Goal: Task Accomplishment & Management: Complete application form

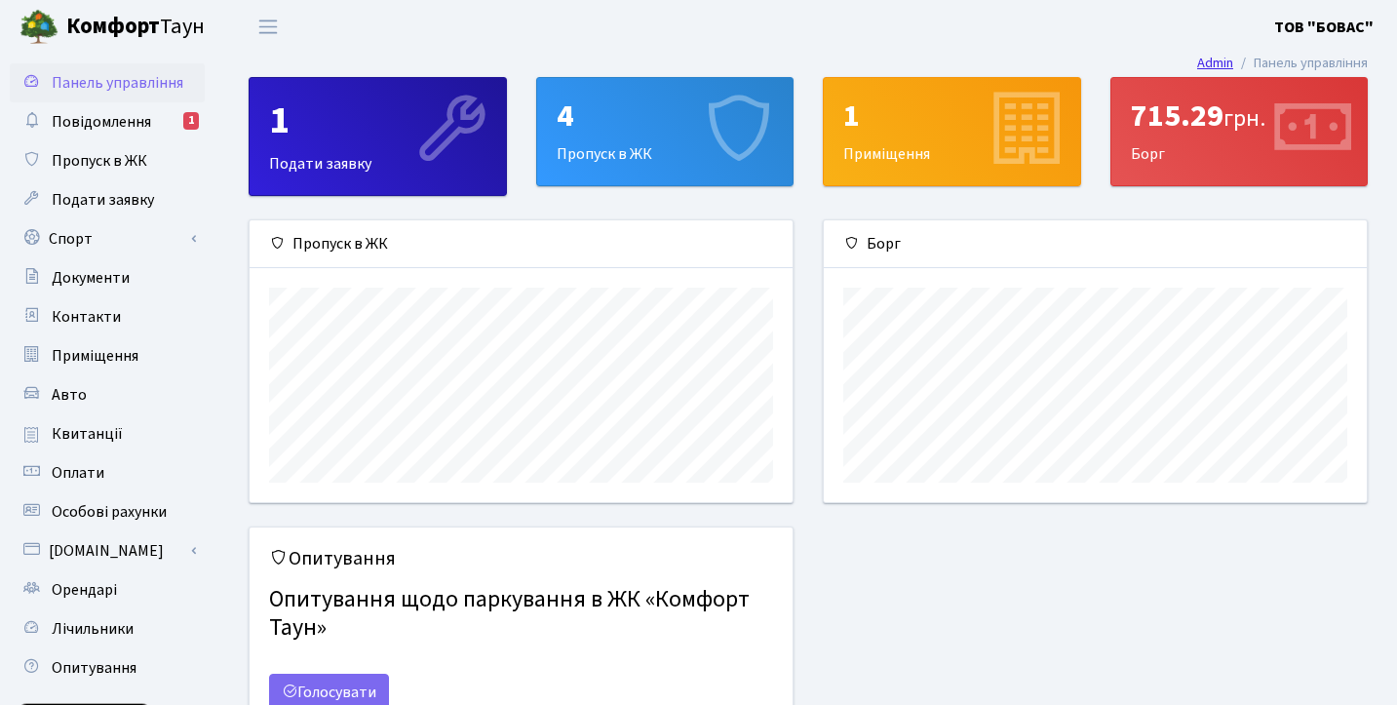
scroll to position [282, 543]
click at [145, 129] on span "Повідомлення" at bounding box center [101, 121] width 99 height 21
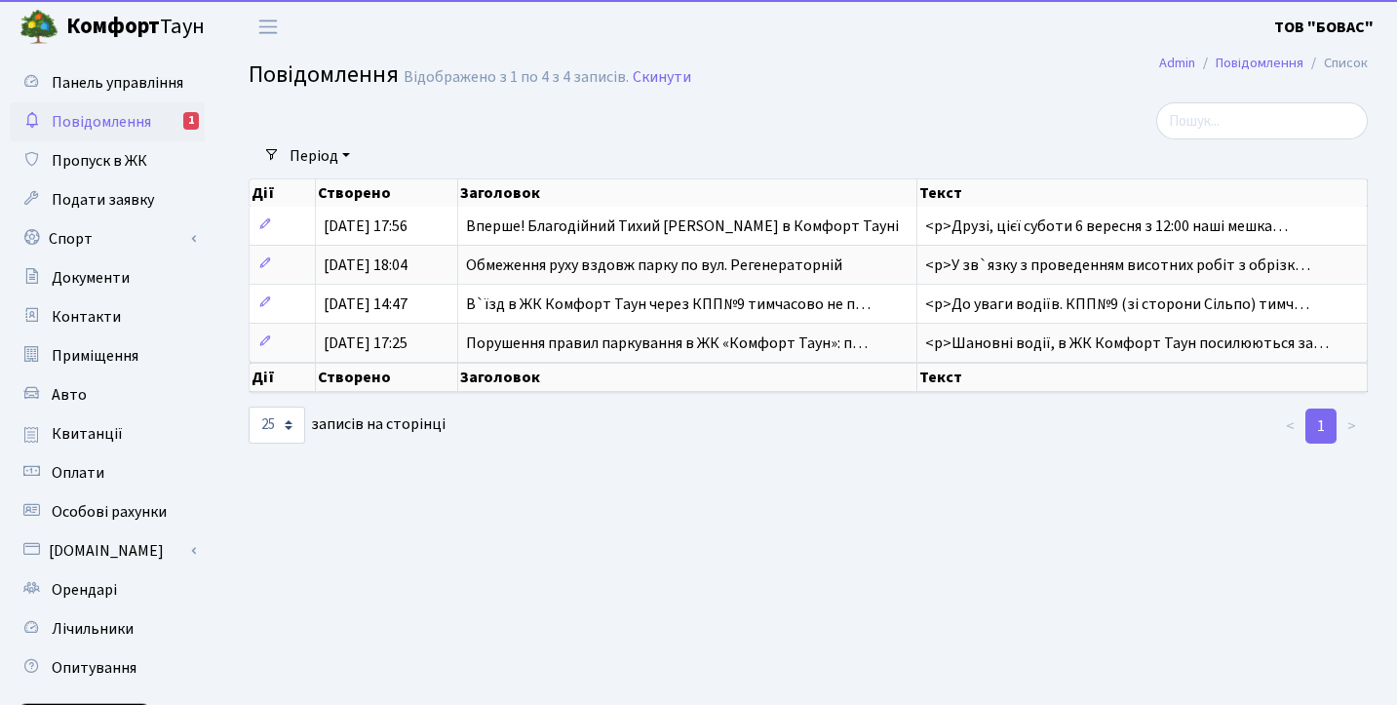
select select "25"
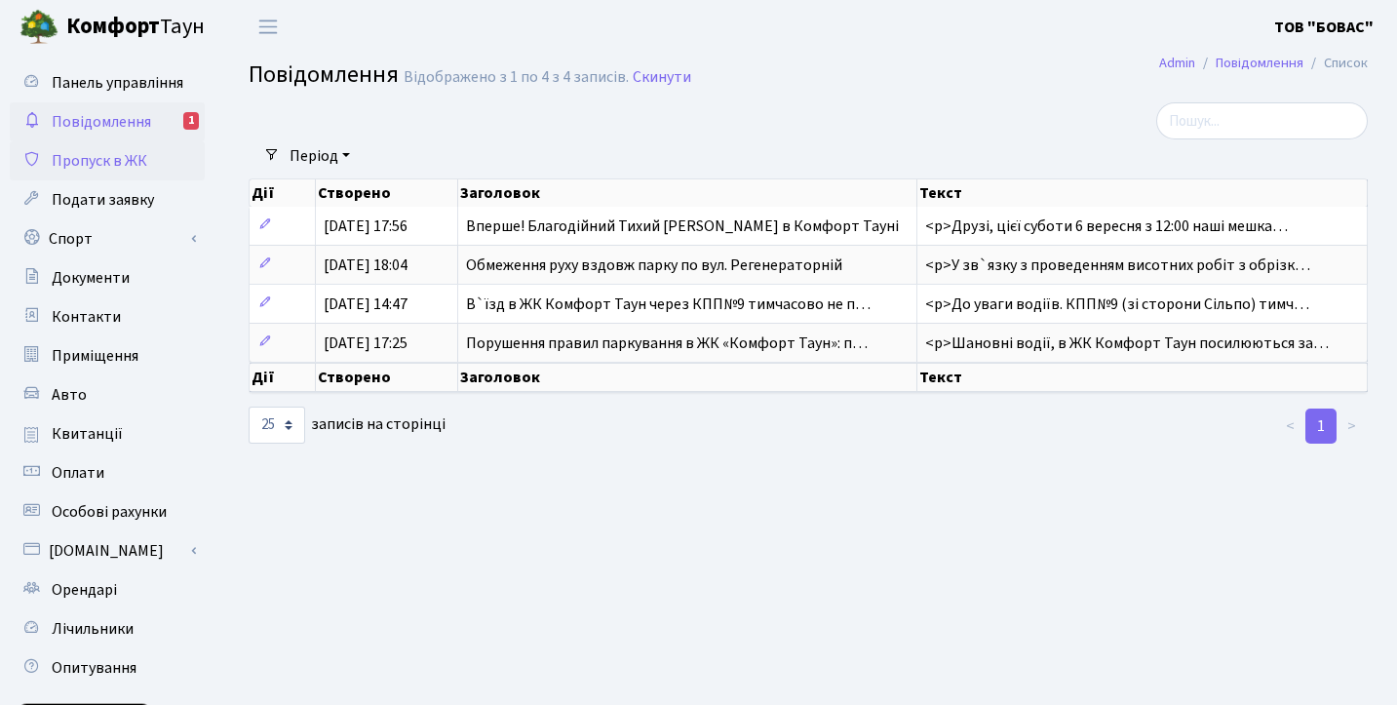
click at [136, 163] on span "Пропуск в ЖК" at bounding box center [100, 160] width 96 height 21
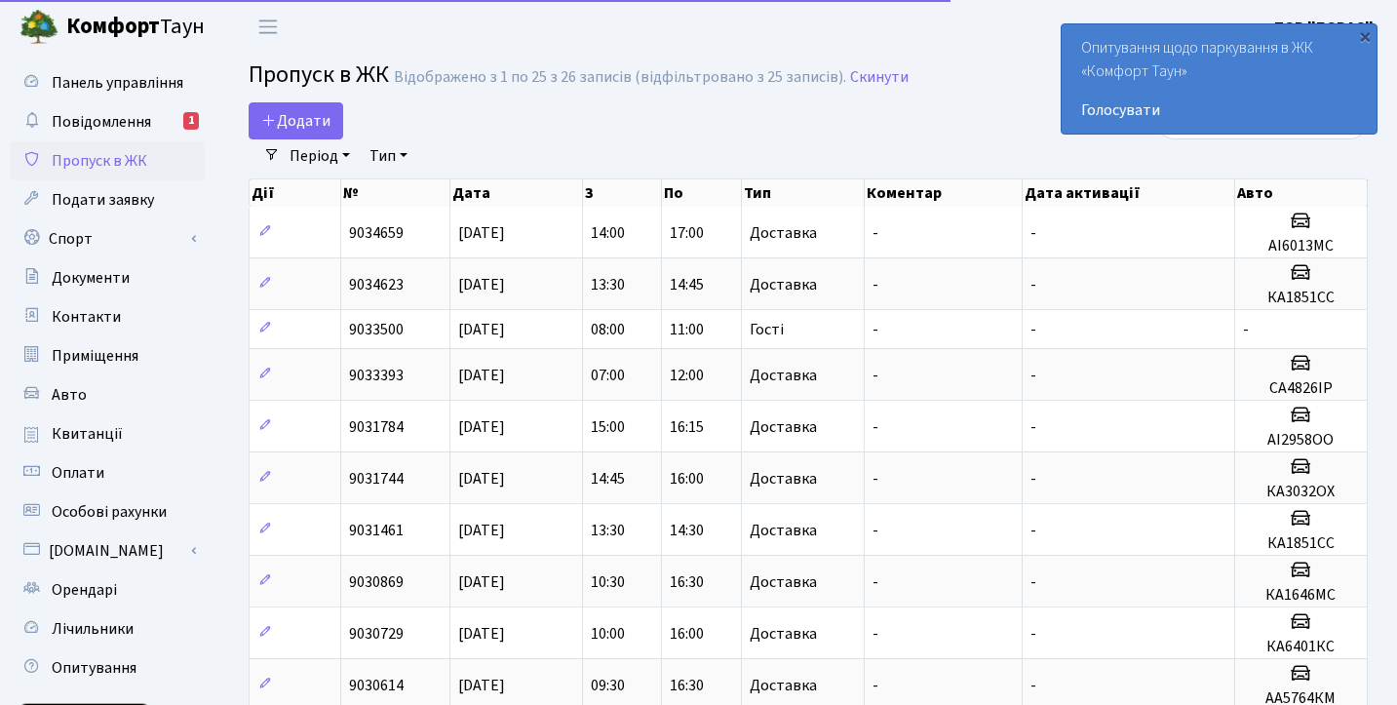
select select "25"
click at [1370, 31] on div "×" at bounding box center [1364, 35] width 19 height 19
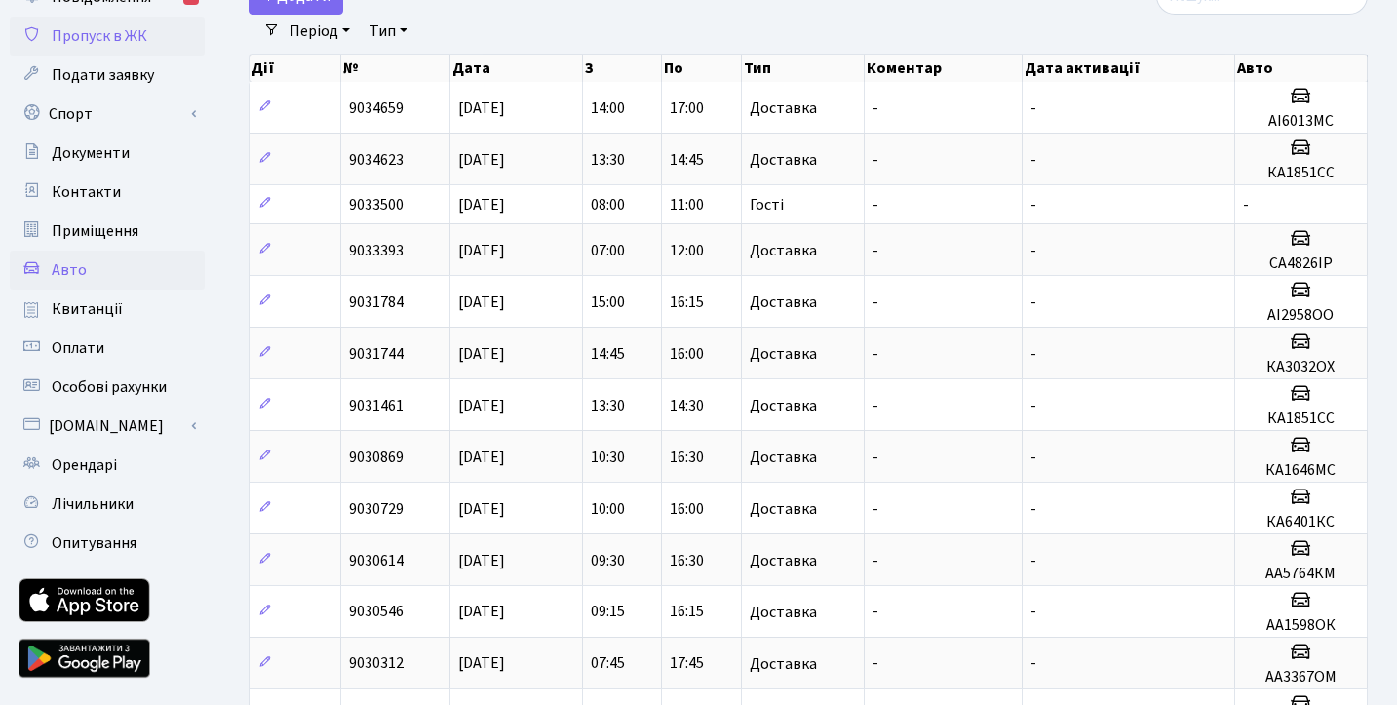
scroll to position [133, 0]
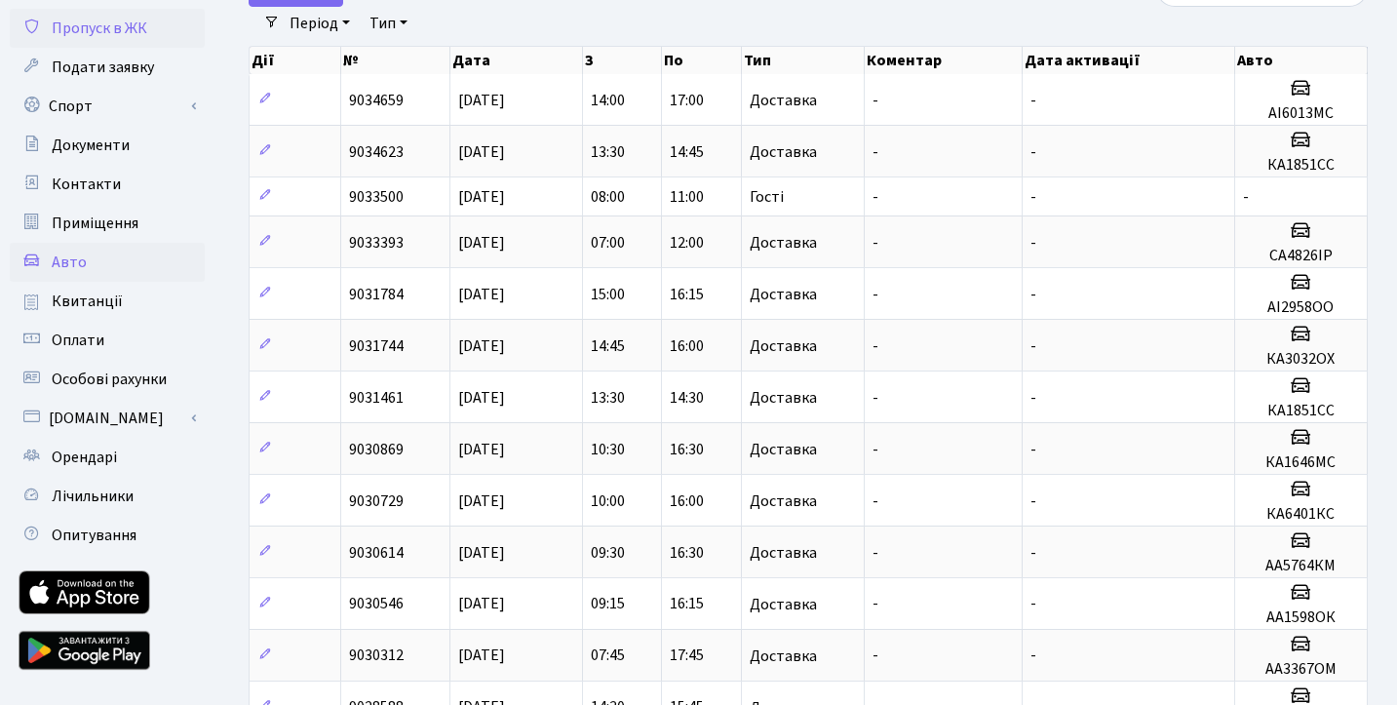
click at [114, 277] on link "Авто" at bounding box center [107, 262] width 195 height 39
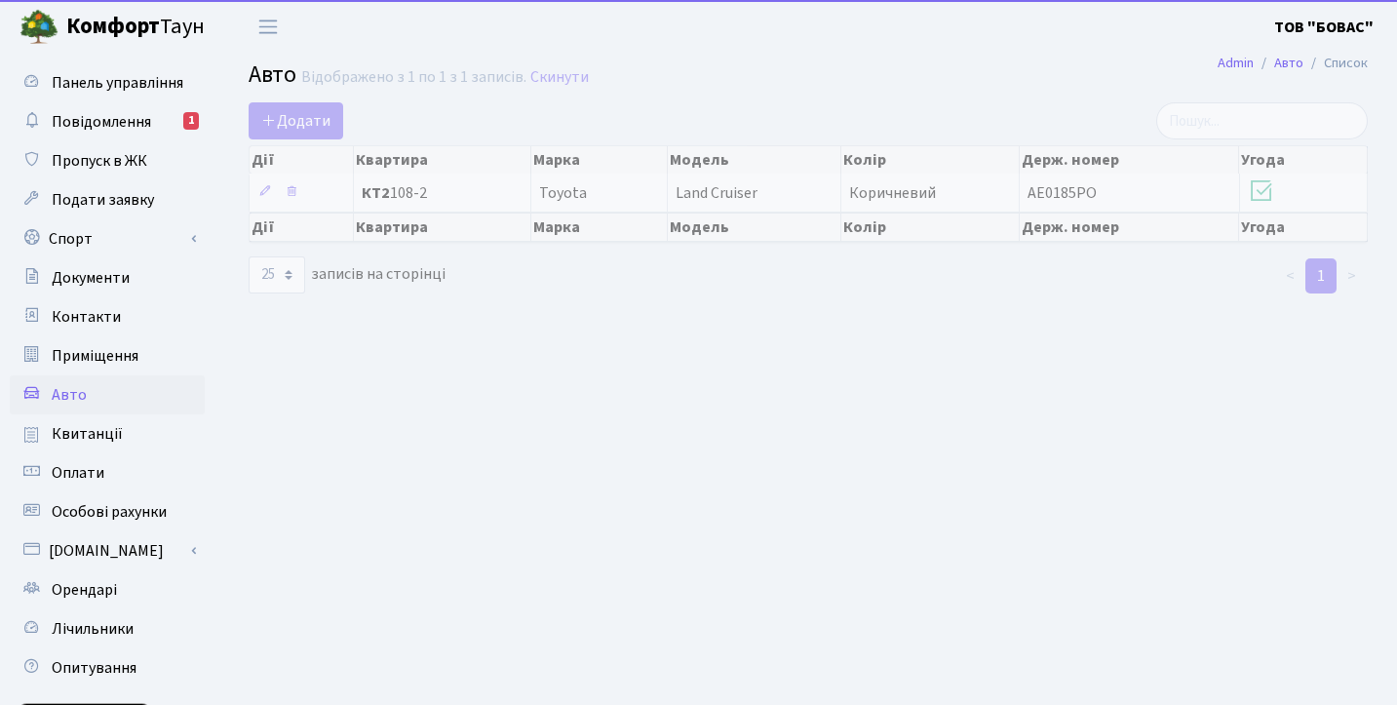
select select "25"
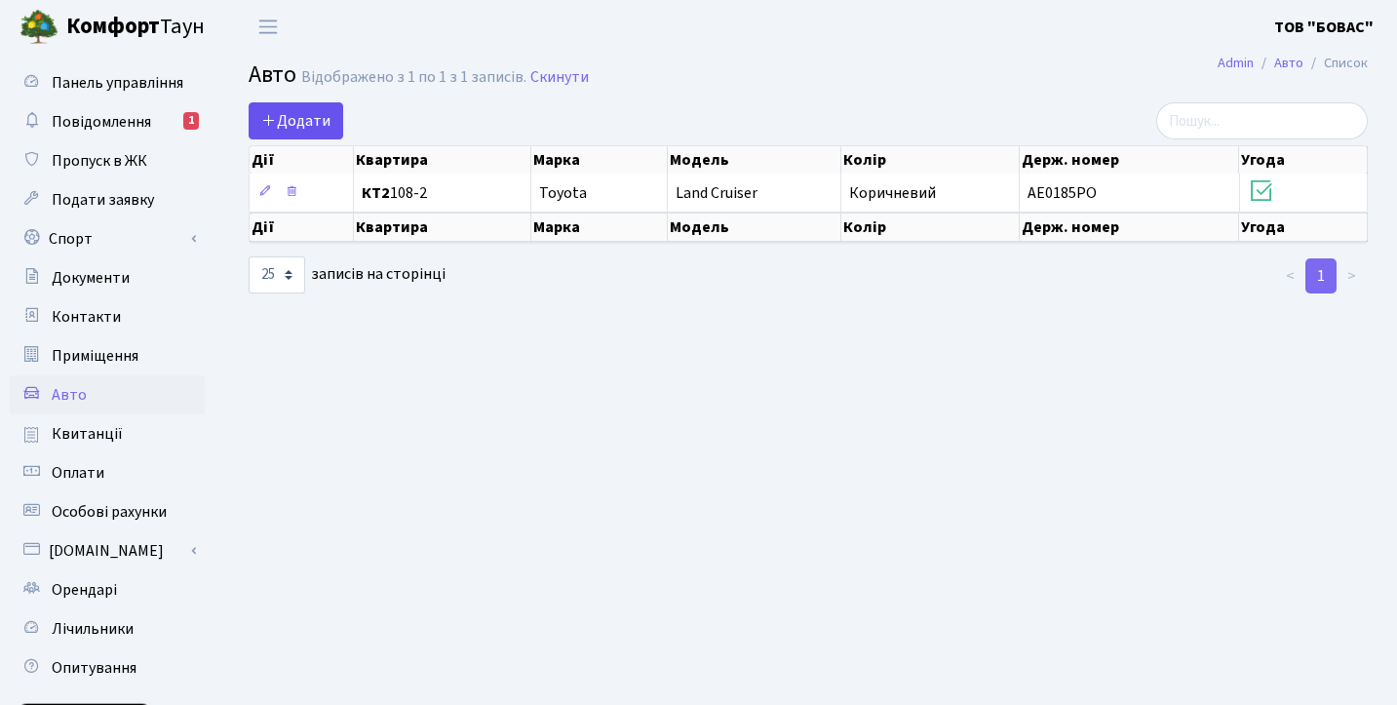
click at [313, 127] on span "Додати" at bounding box center [295, 120] width 69 height 21
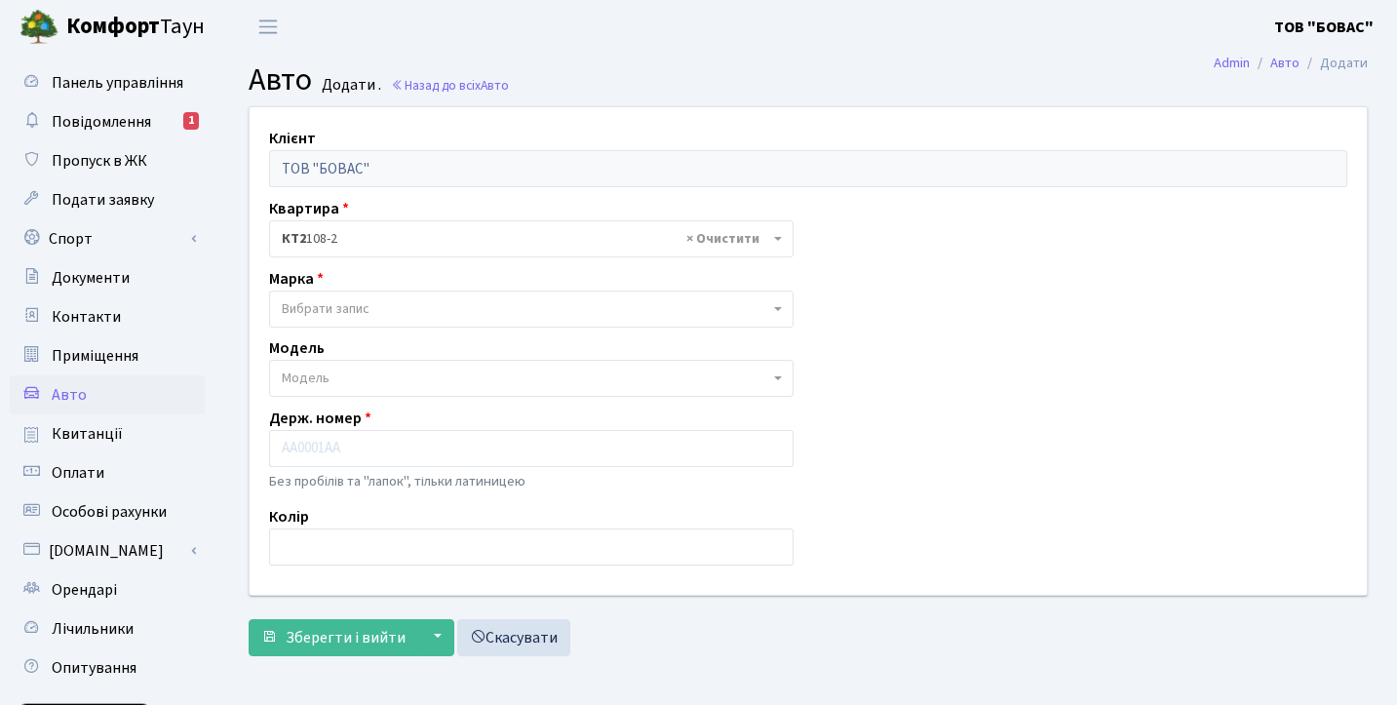
click at [357, 307] on span "Вибрати запис" at bounding box center [326, 308] width 88 height 19
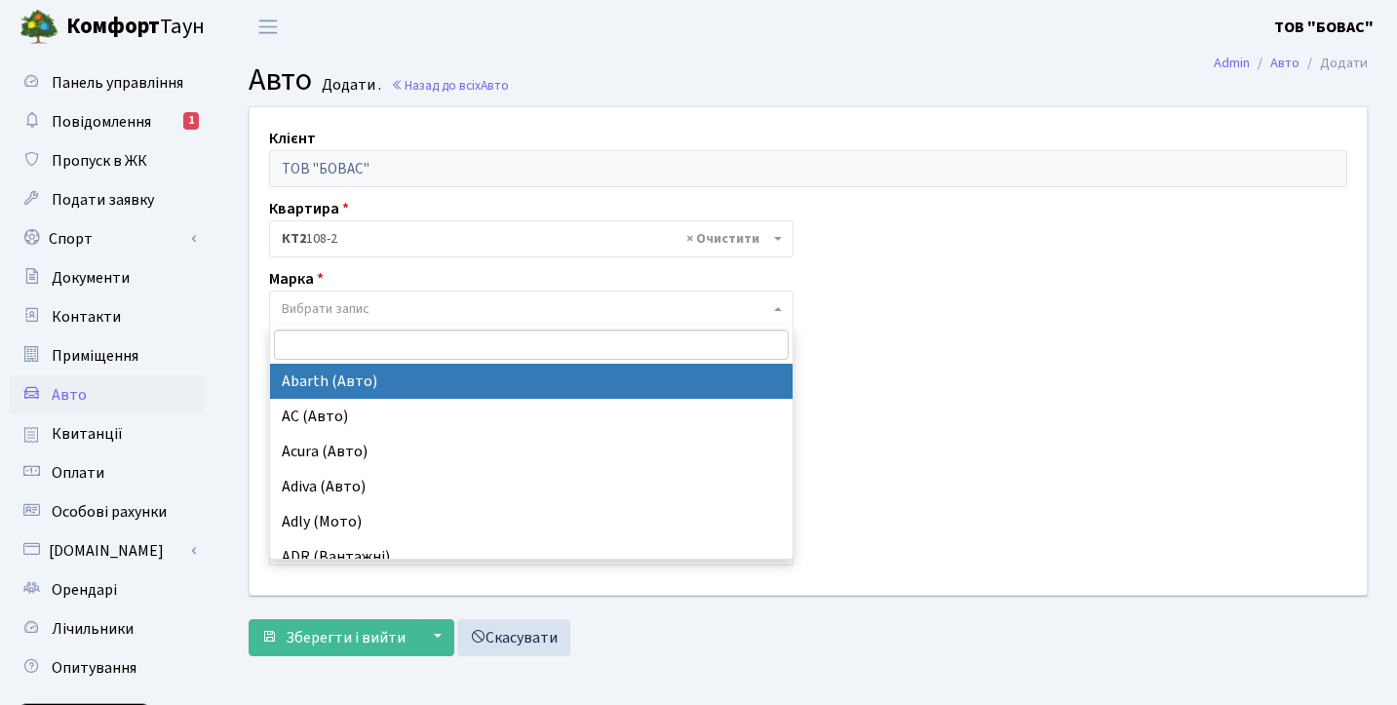
type input "c"
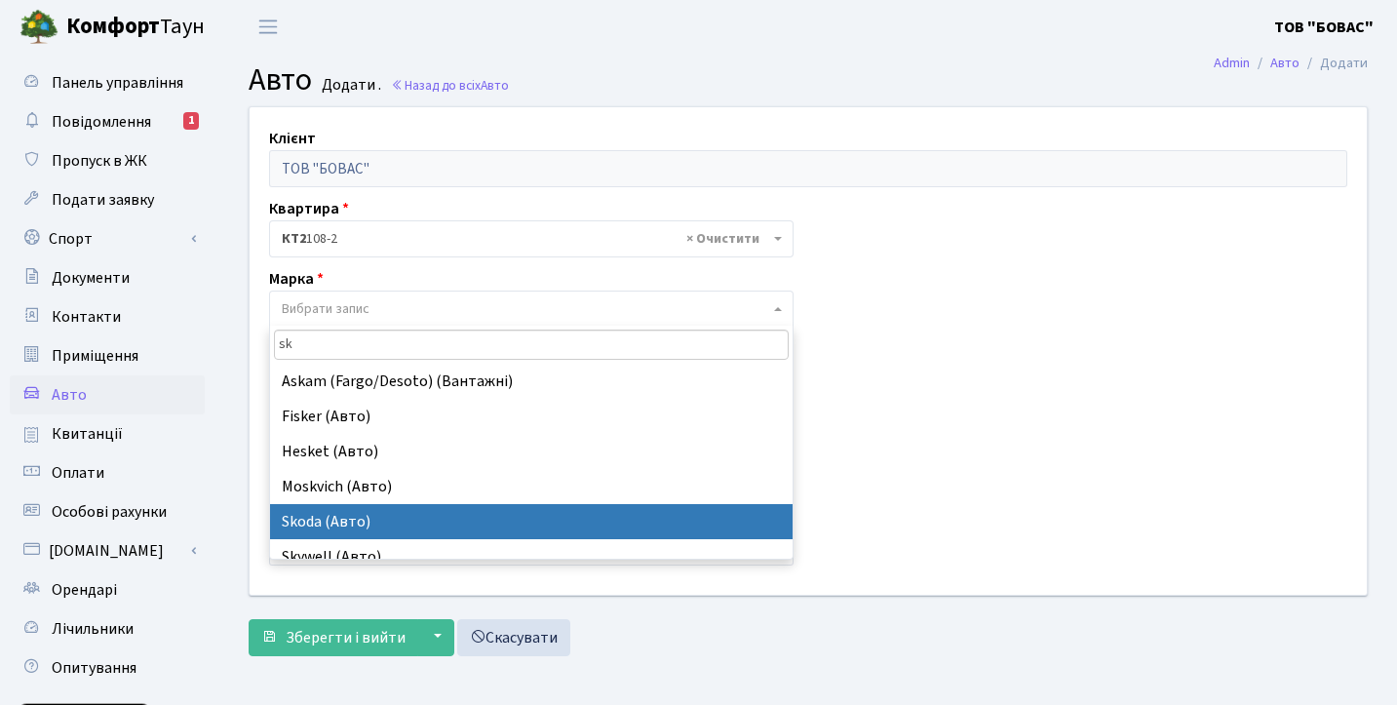
type input "sk"
select select "121"
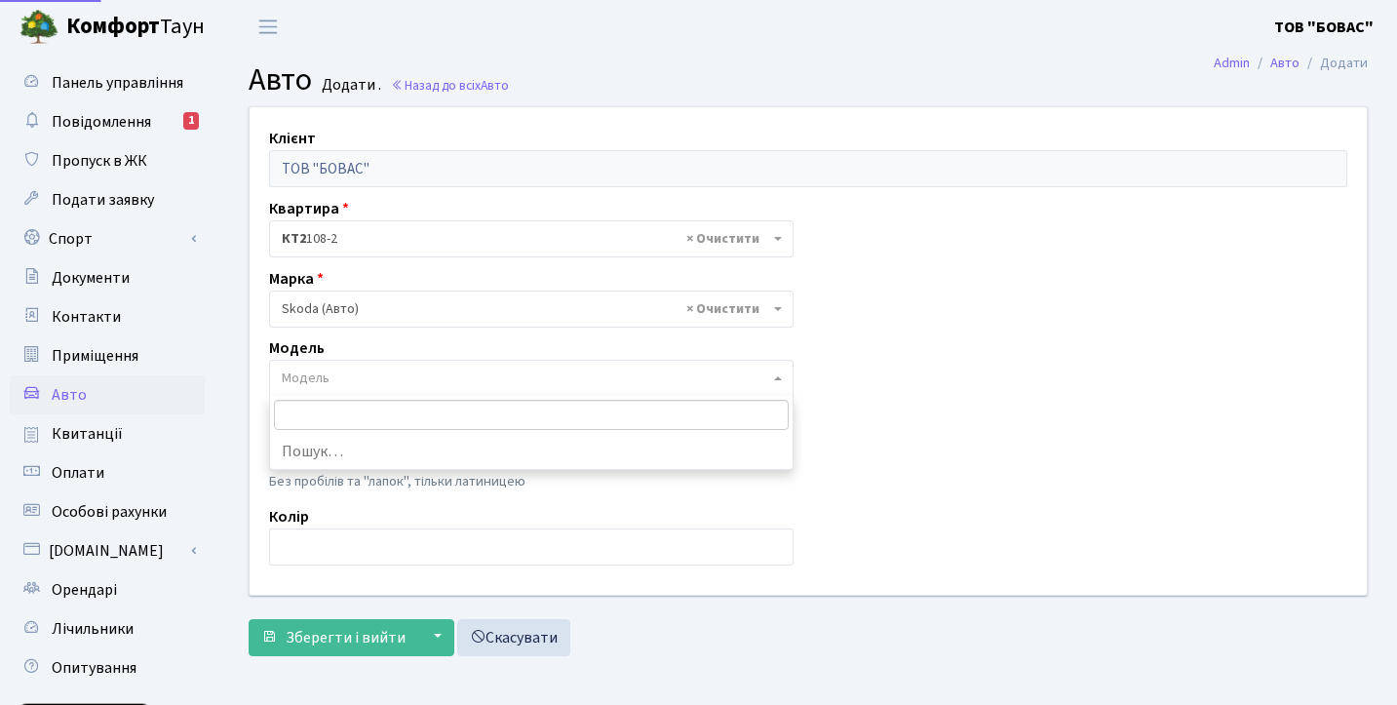
click at [370, 379] on span "Модель" at bounding box center [525, 377] width 487 height 19
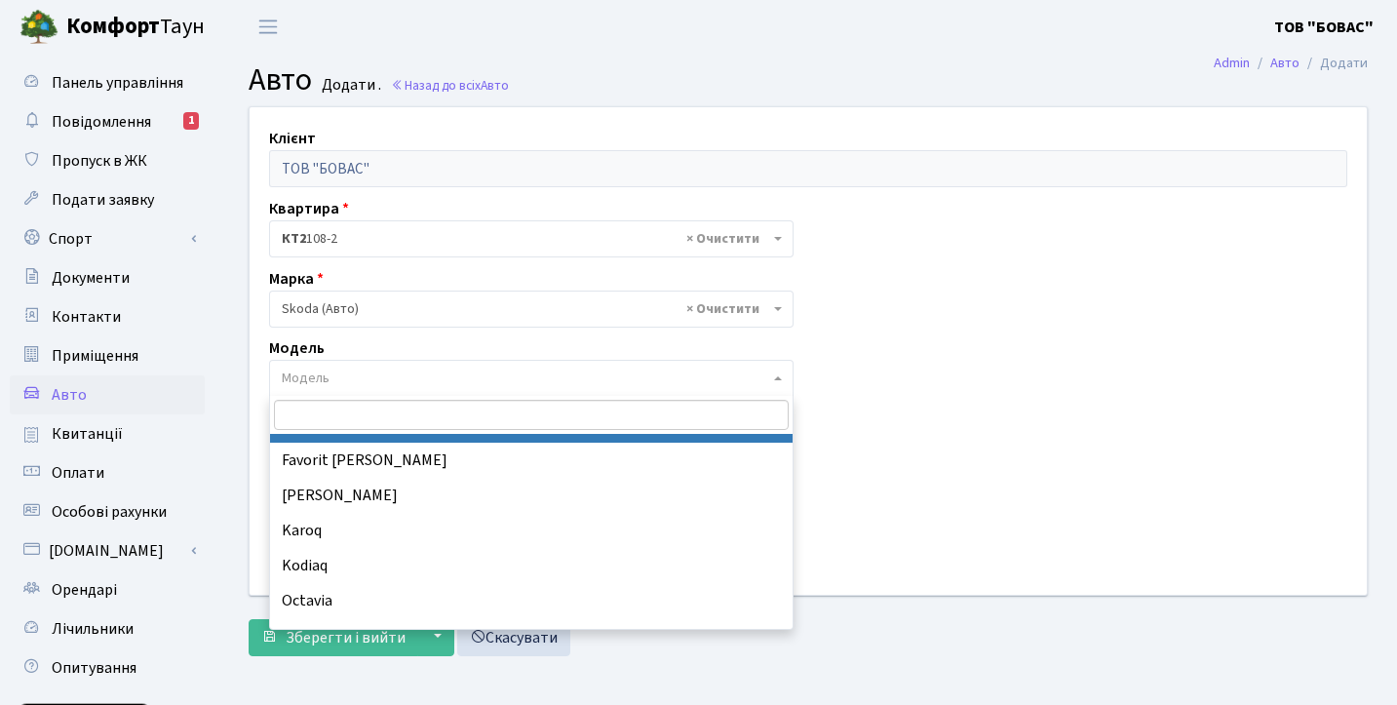
scroll to position [347, 0]
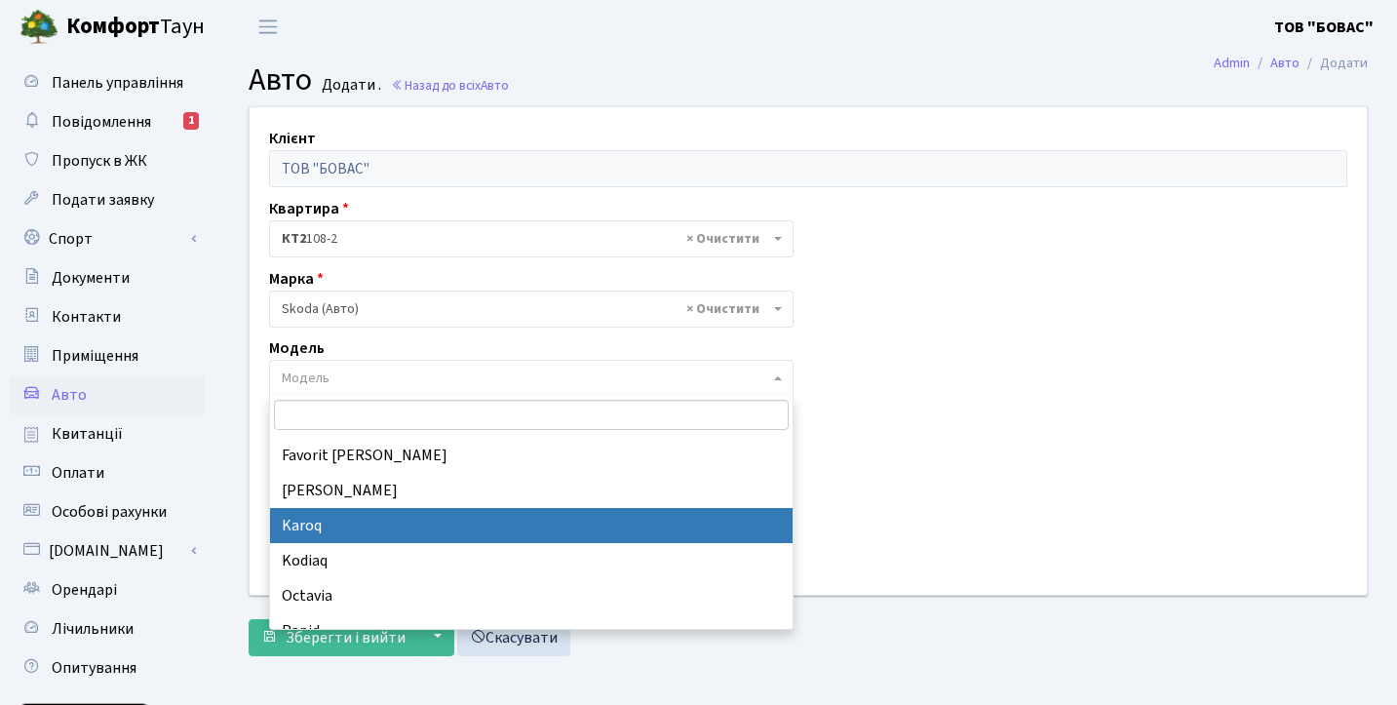
select select "4274"
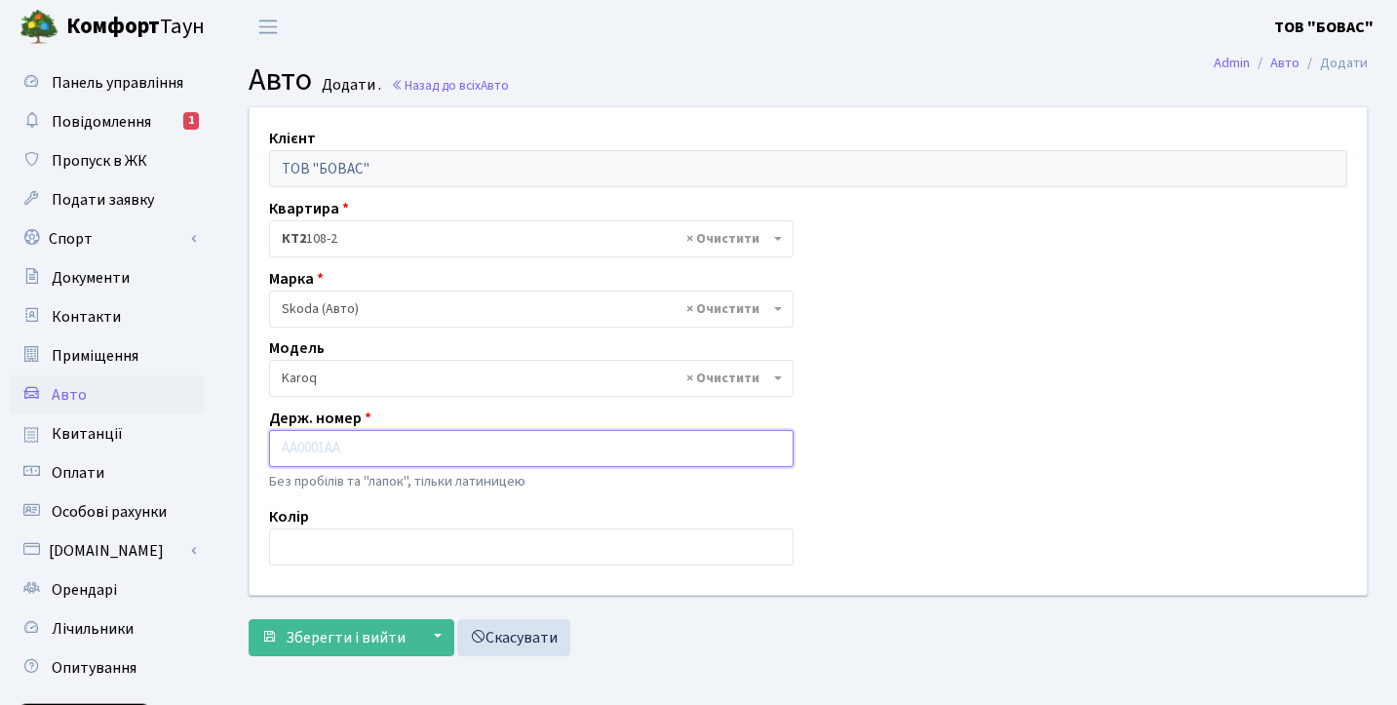
click at [368, 439] on input "text" at bounding box center [531, 448] width 524 height 37
type input "D"
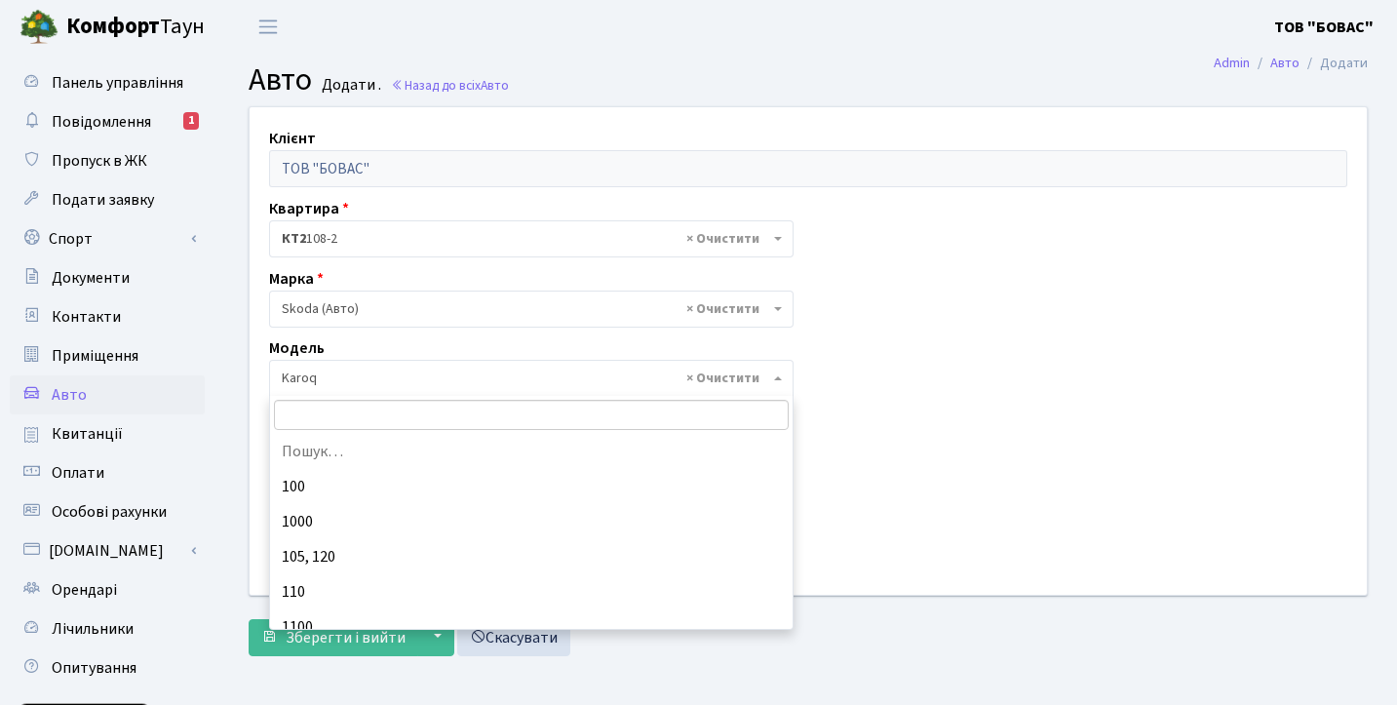
click at [389, 382] on span "× Karoq" at bounding box center [525, 377] width 487 height 19
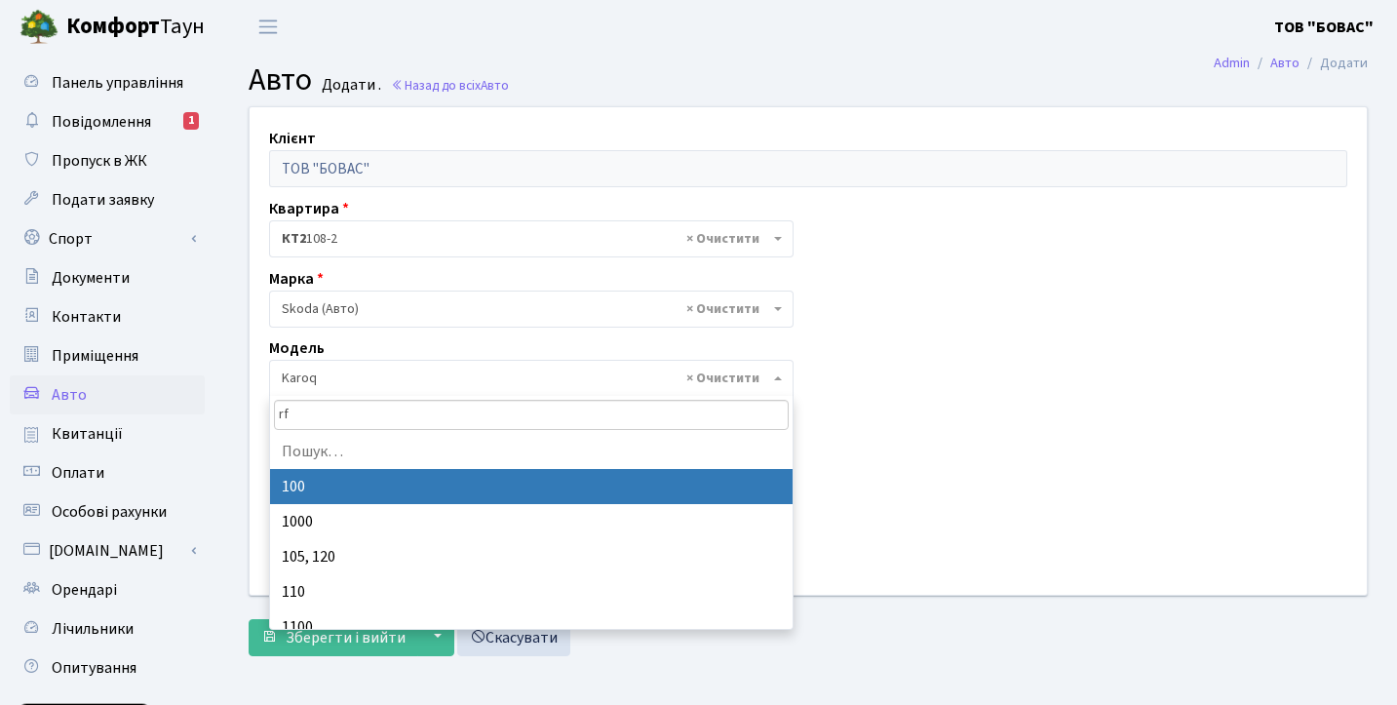
type input "r"
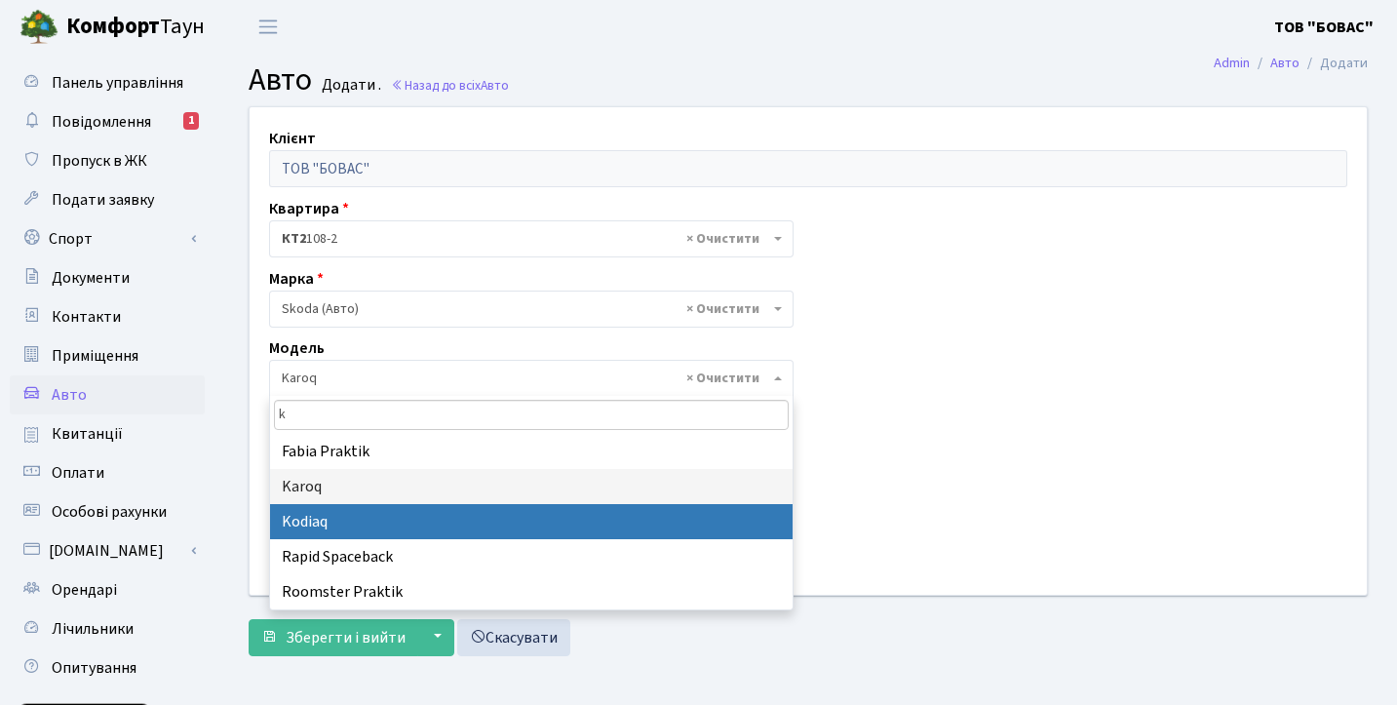
type input "k"
select select "2141"
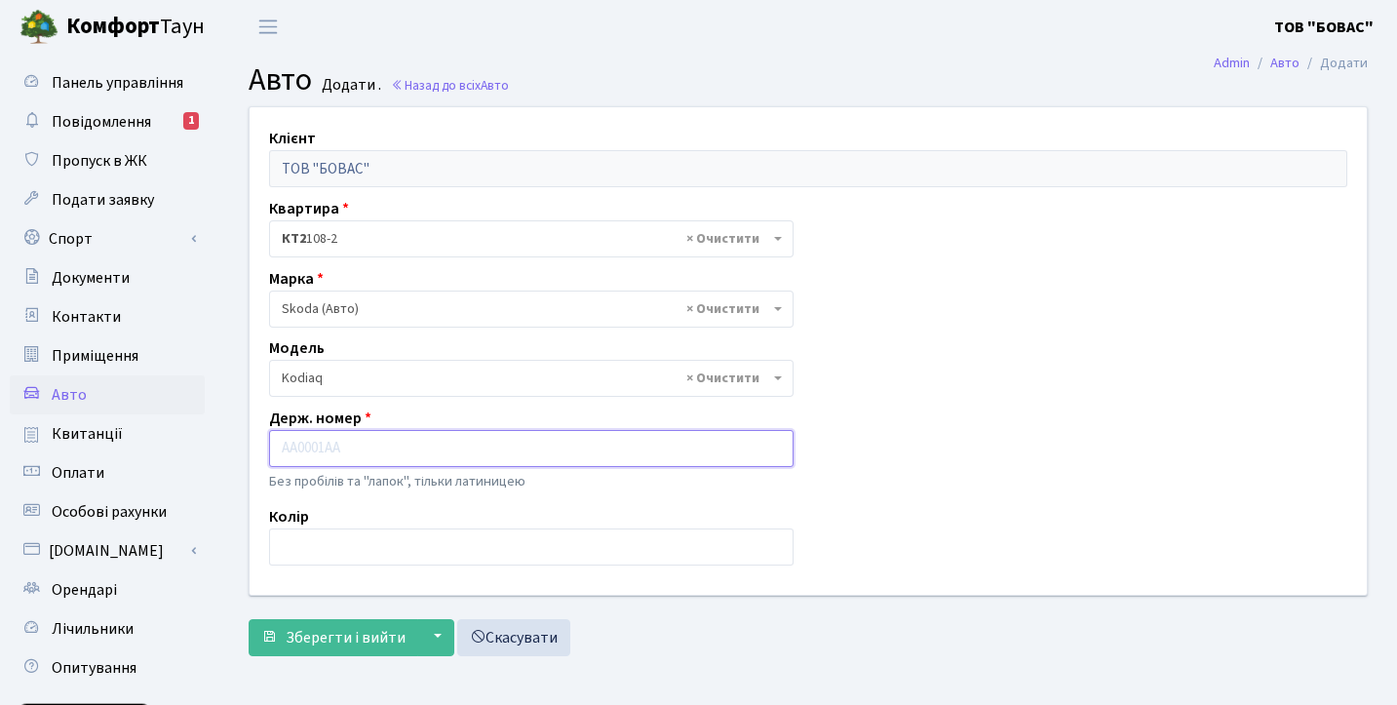
click at [366, 455] on input "text" at bounding box center [531, 448] width 524 height 37
type input "R"
type input "KA597PP"
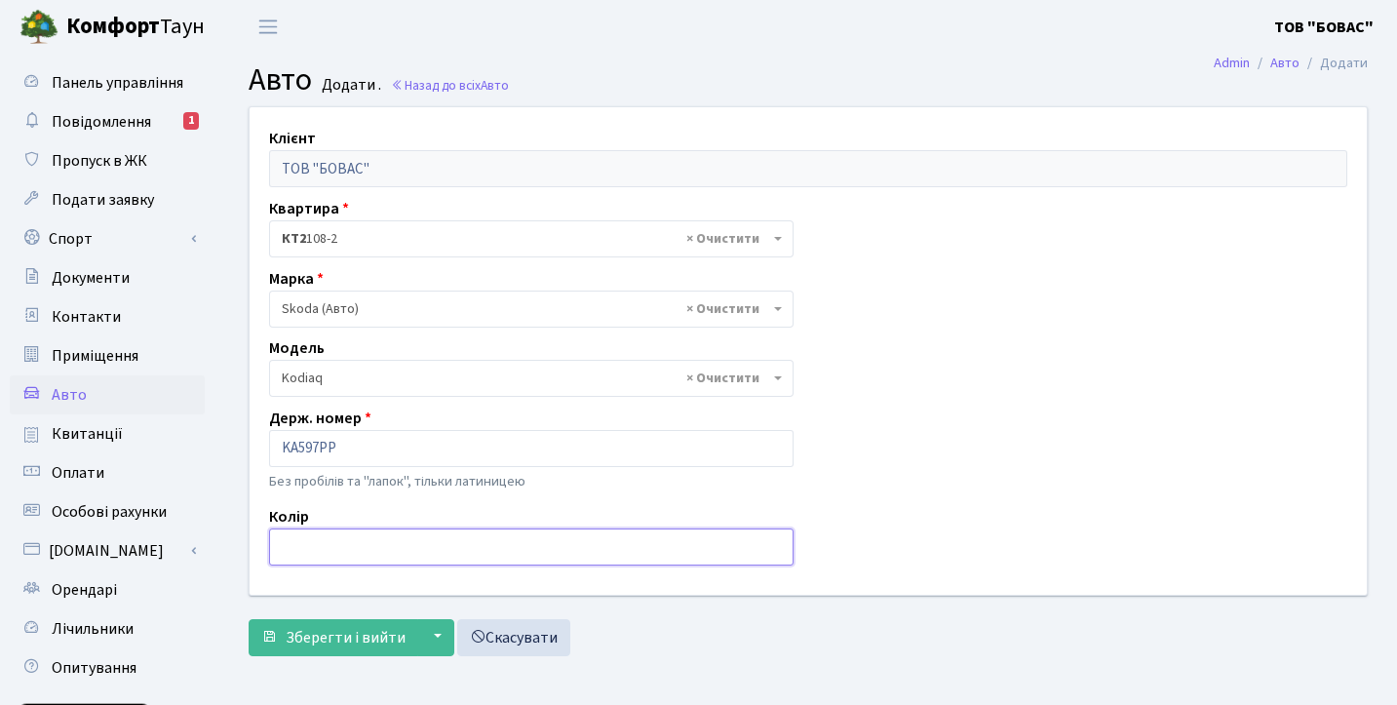
click at [353, 538] on input "text" at bounding box center [531, 546] width 524 height 37
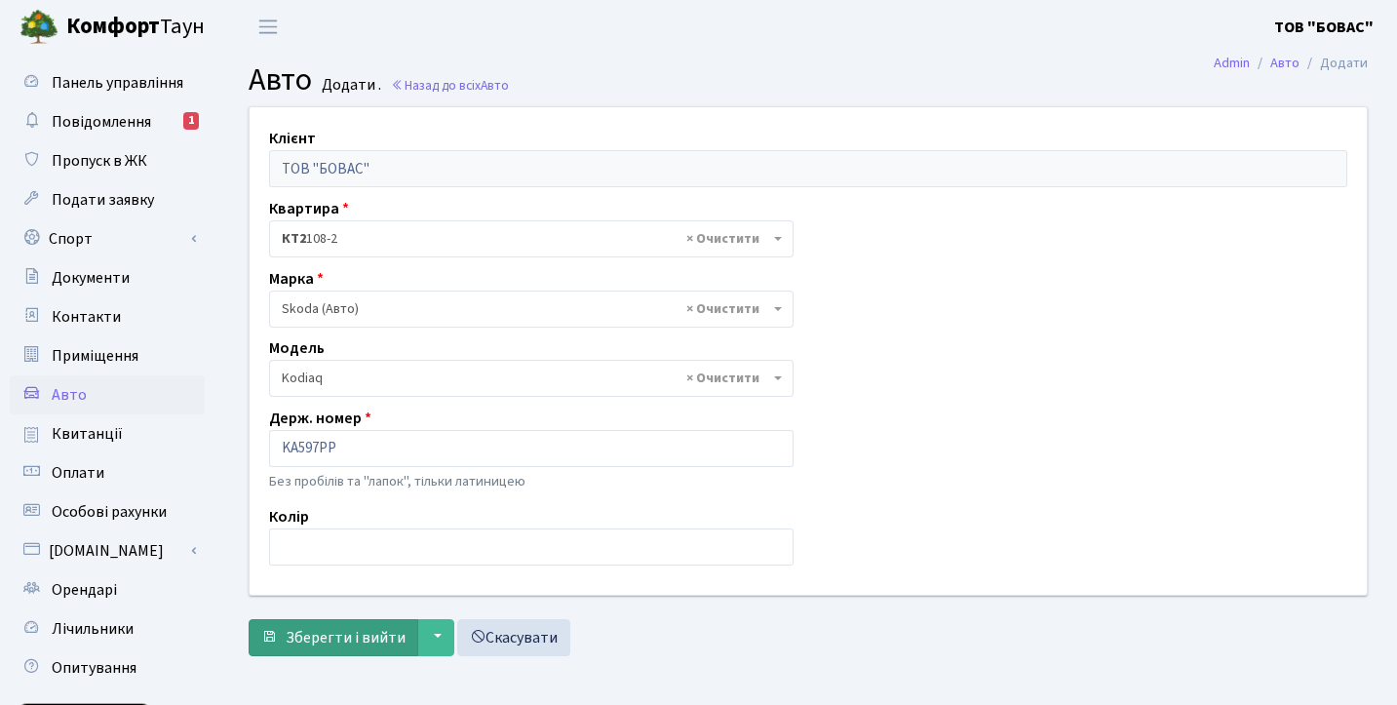
click at [373, 638] on span "Зберегти і вийти" at bounding box center [346, 637] width 120 height 21
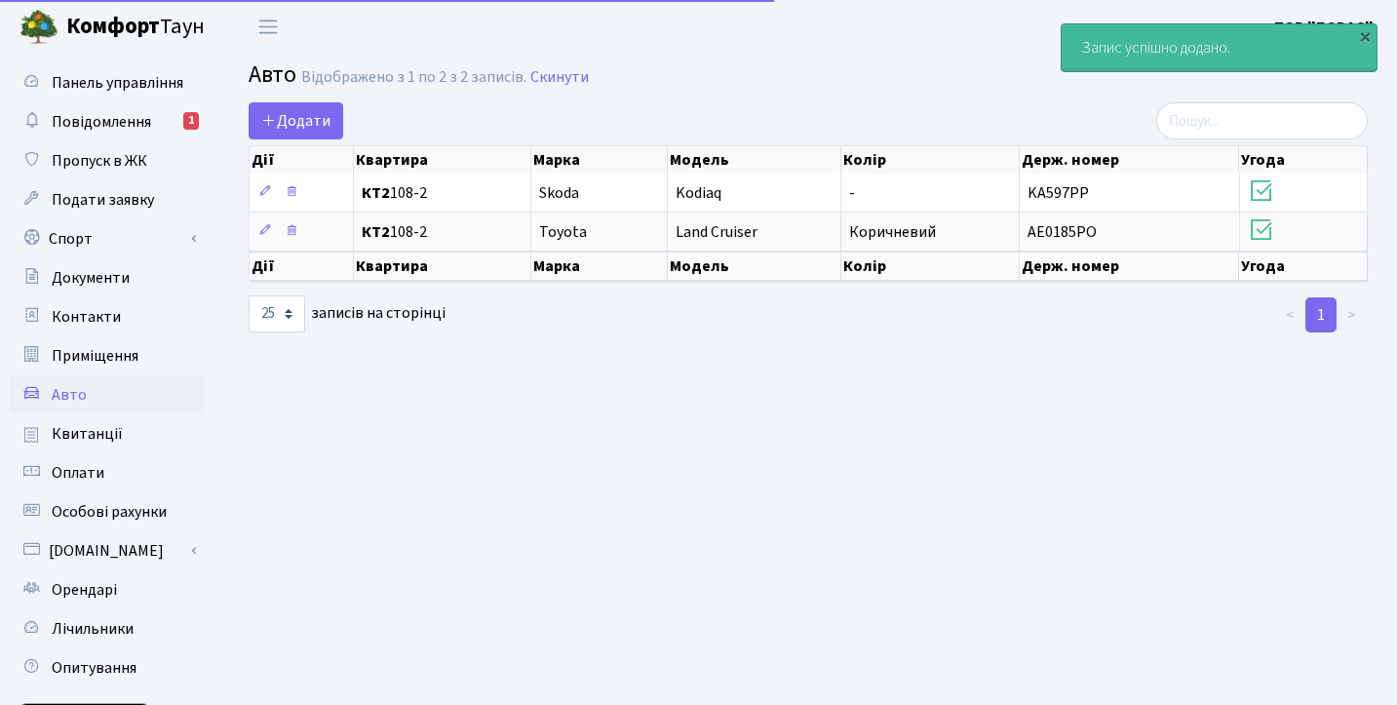
select select "25"
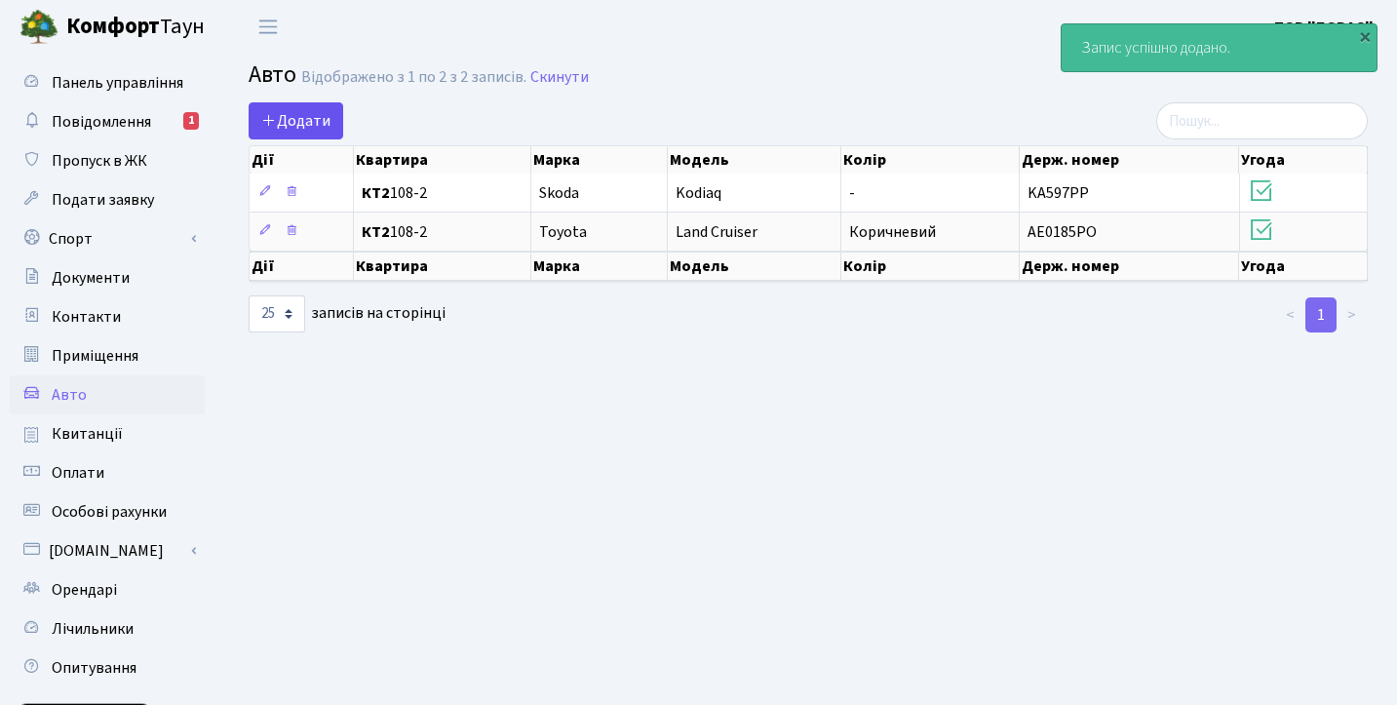
click at [316, 128] on span "Додати" at bounding box center [295, 120] width 69 height 21
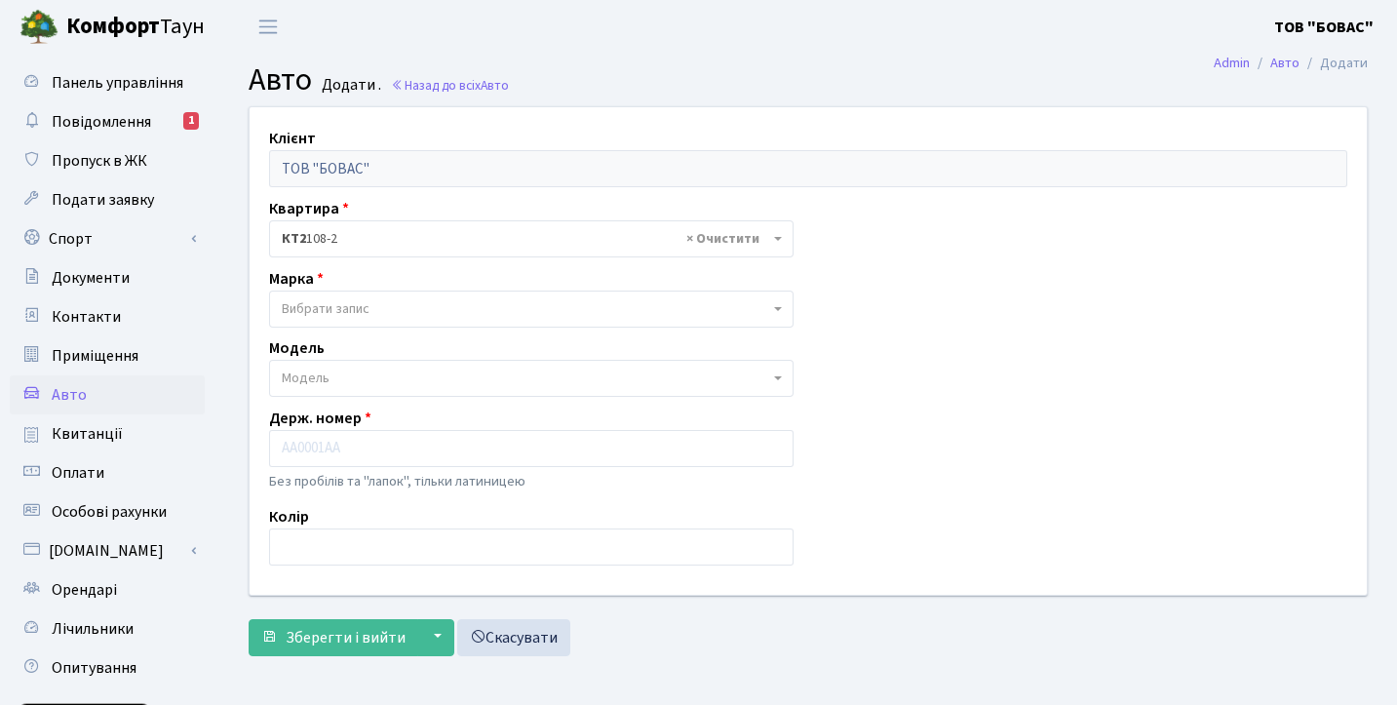
click at [331, 310] on span "Вибрати запис" at bounding box center [326, 308] width 88 height 19
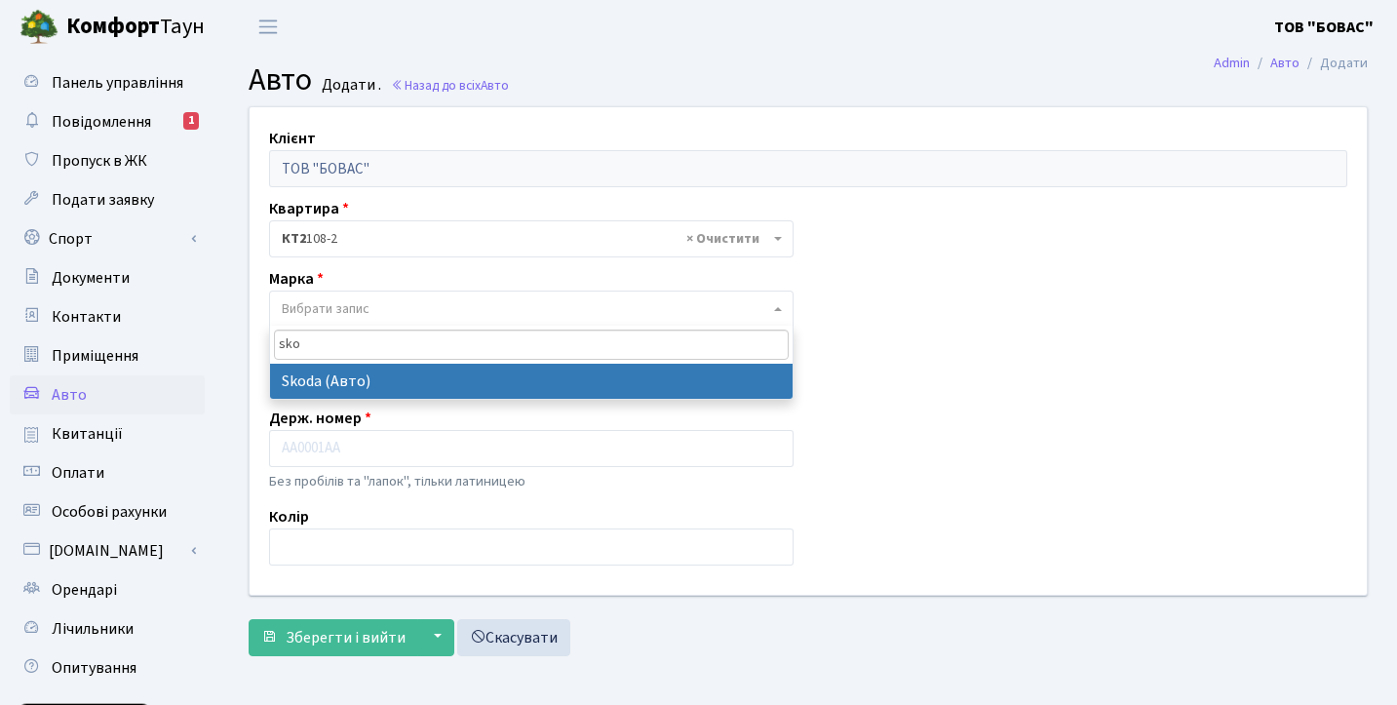
type input "sko"
select select "121"
select select
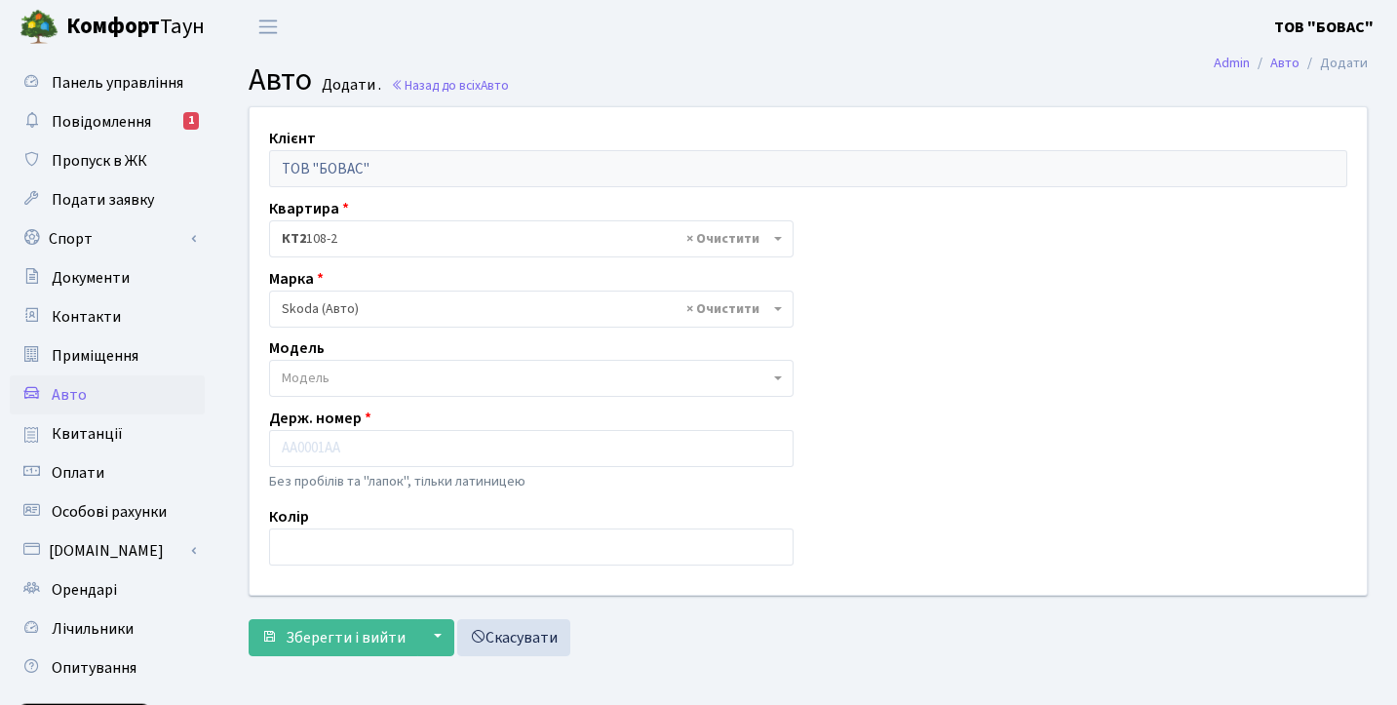
click at [330, 386] on span "Модель" at bounding box center [525, 377] width 487 height 19
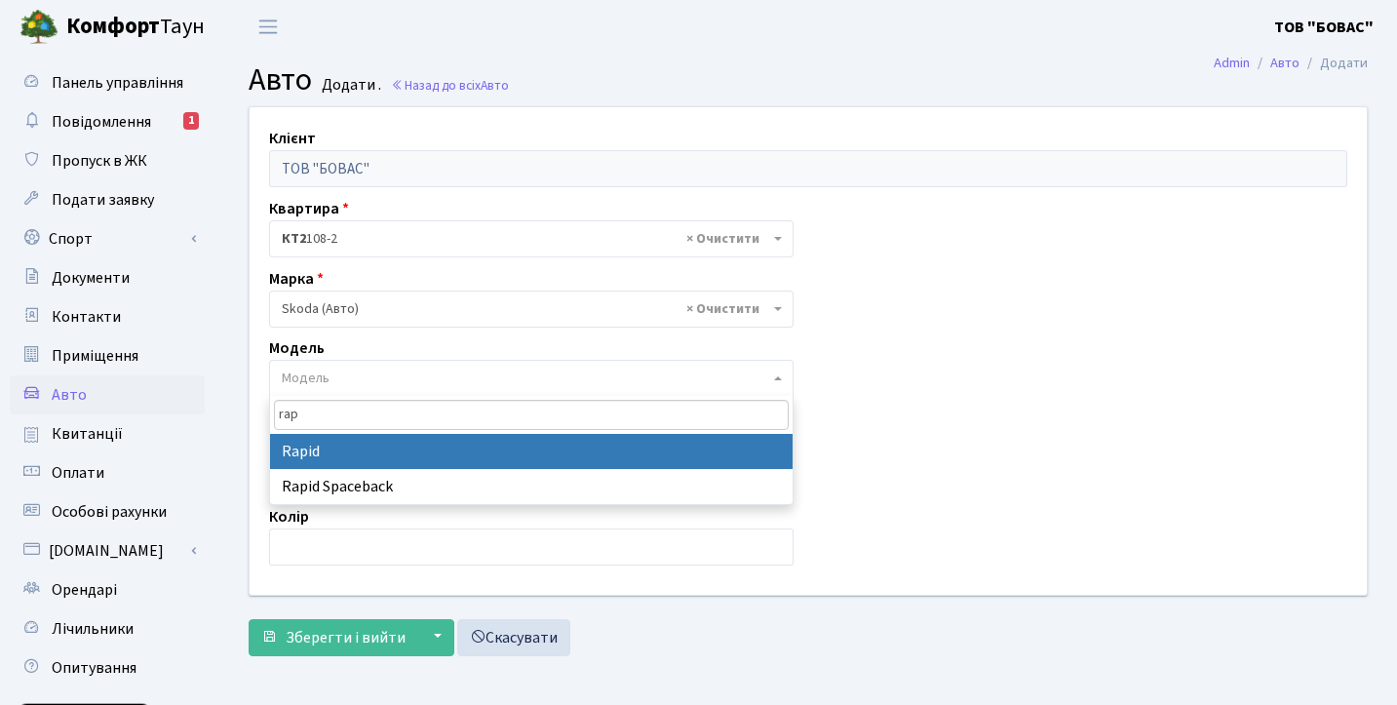
type input "rap"
select select "2828"
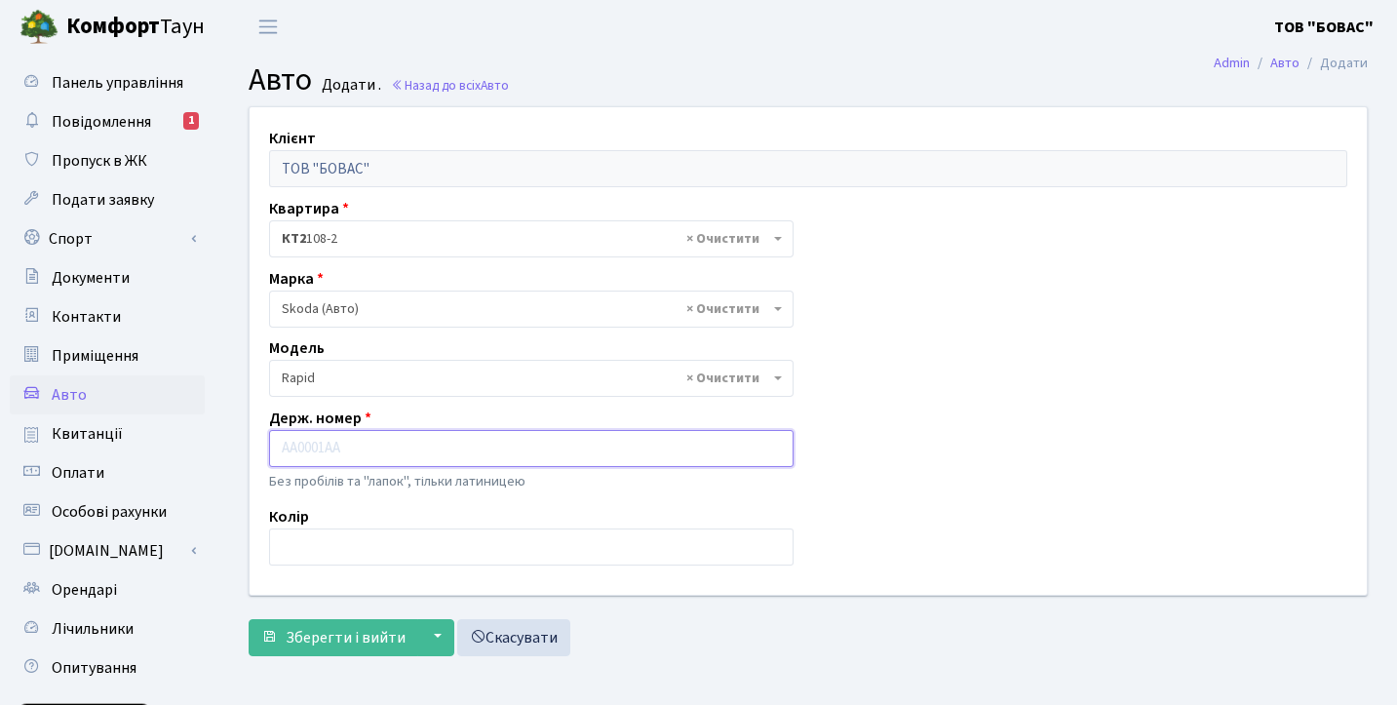
click at [332, 453] on input "text" at bounding box center [531, 448] width 524 height 37
paste input "KA2673EI"
type input "KA2673EI"
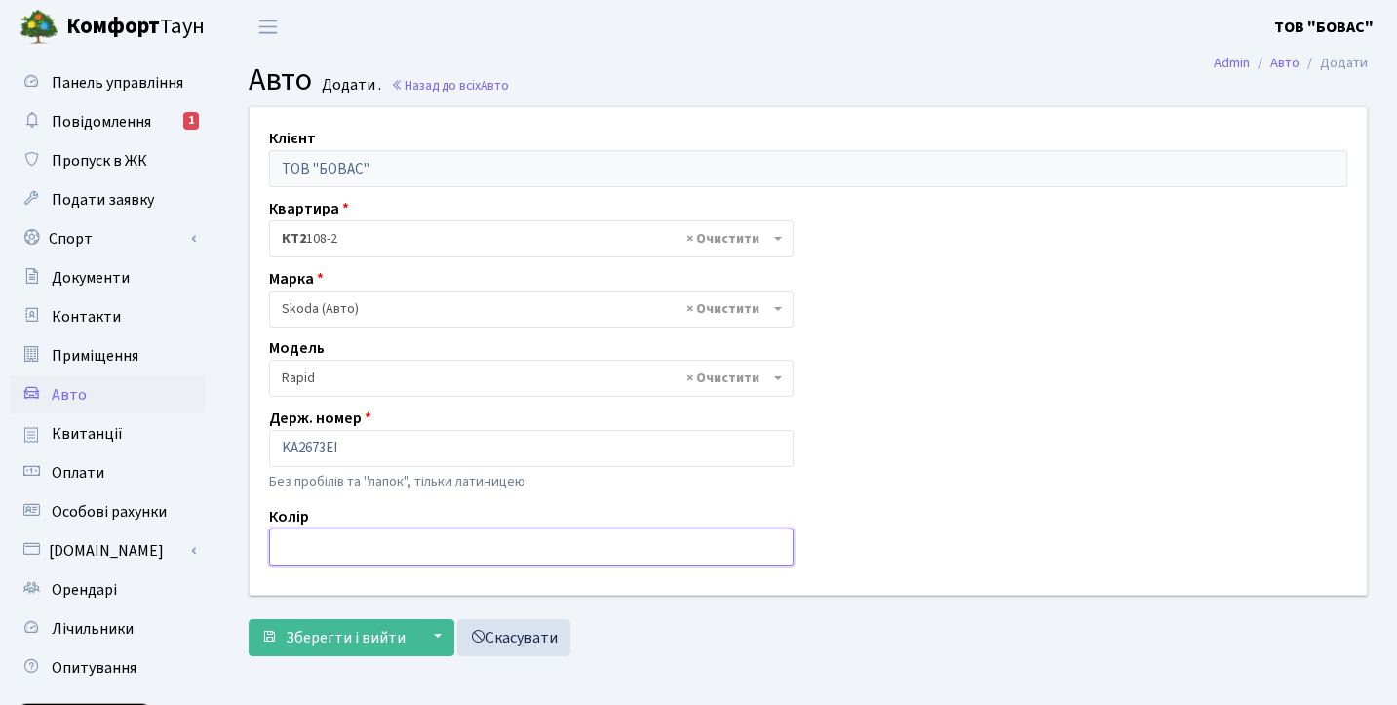
click at [375, 551] on input "text" at bounding box center [531, 546] width 524 height 37
type input "C"
type input "Сірий"
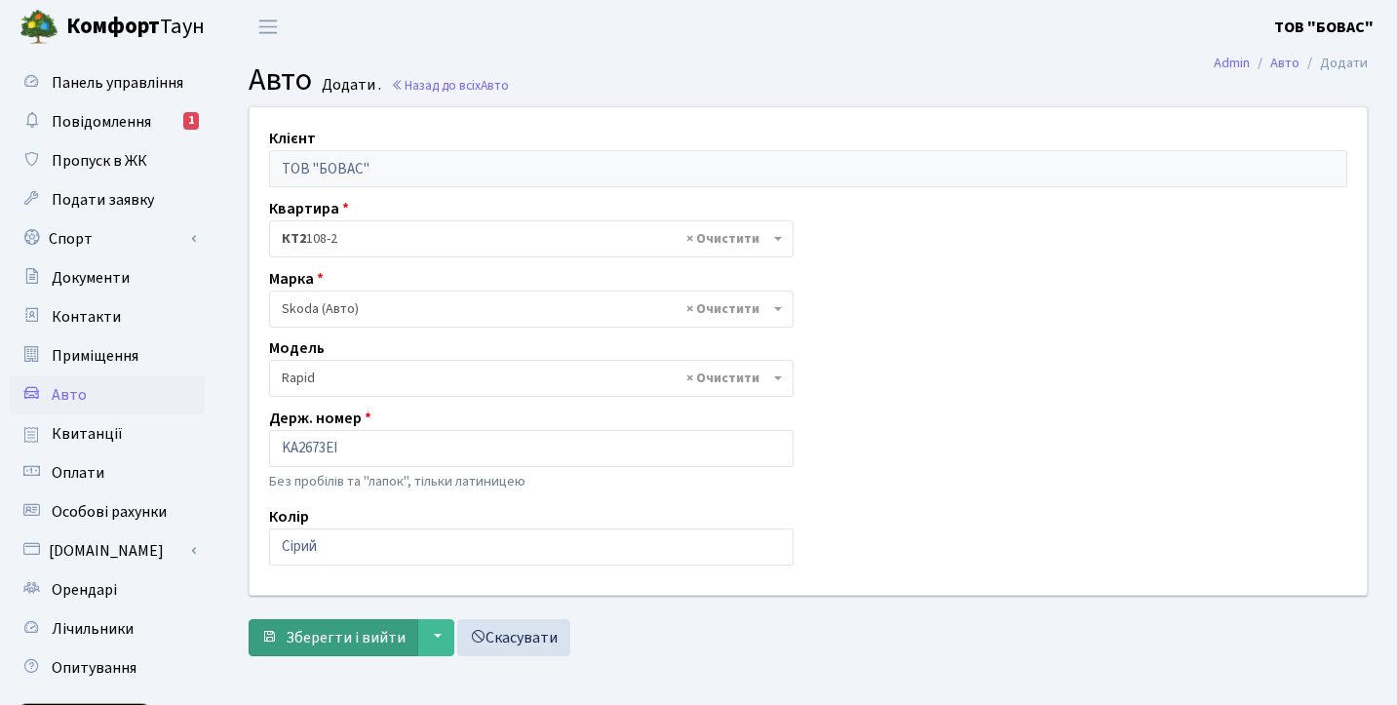
click at [383, 645] on span "Зберегти і вийти" at bounding box center [346, 637] width 120 height 21
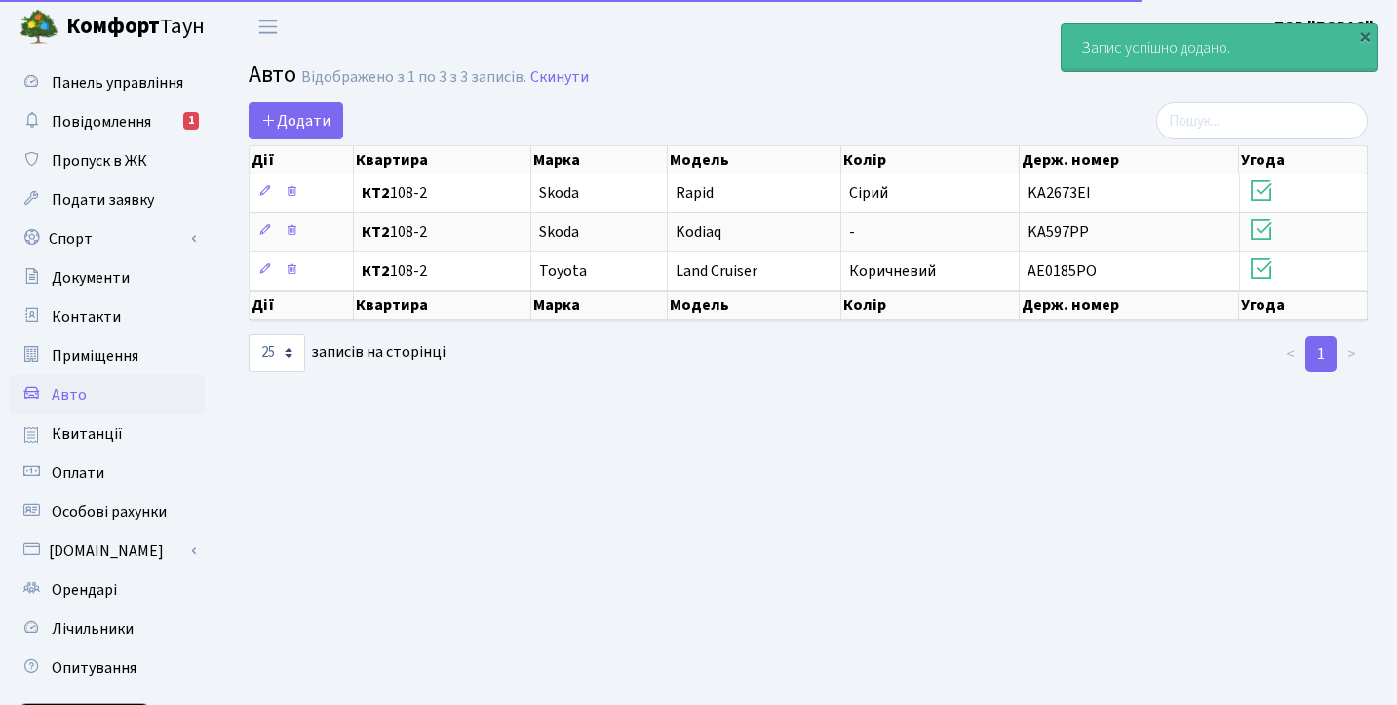
select select "25"
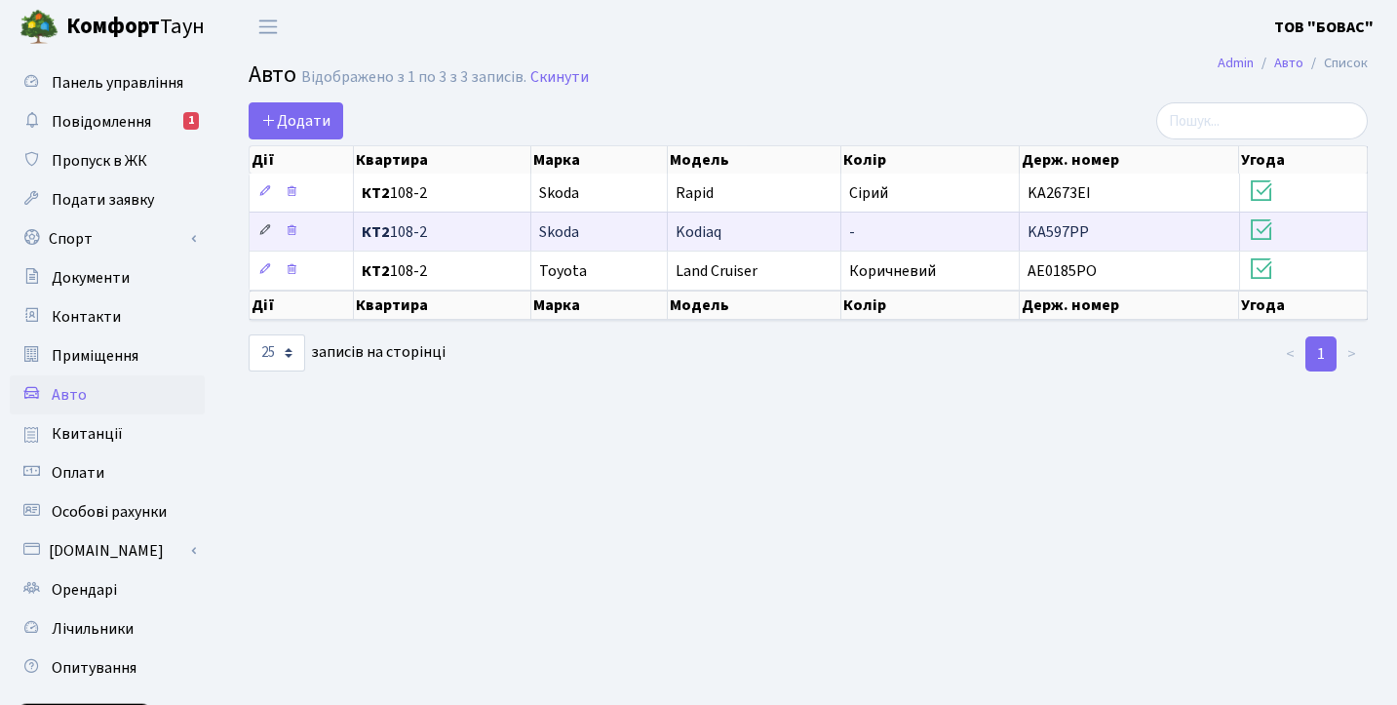
click at [268, 229] on icon at bounding box center [265, 230] width 14 height 14
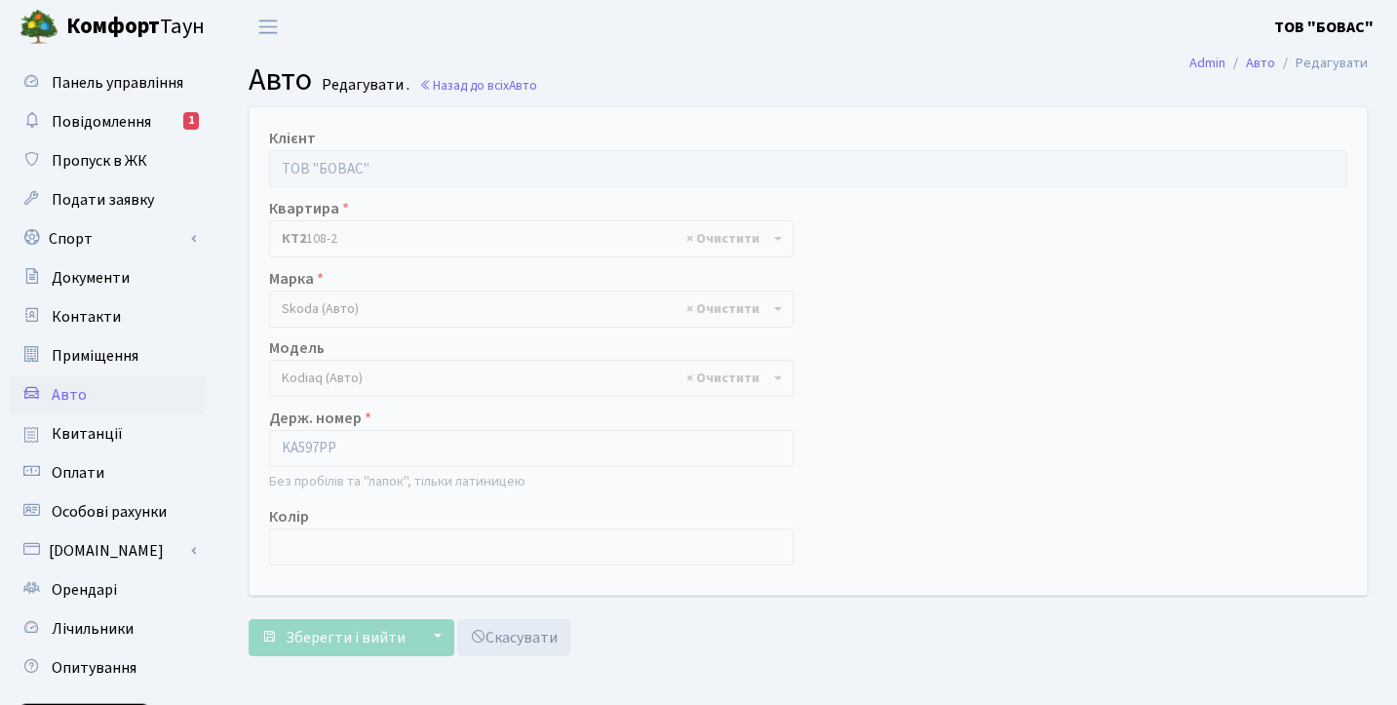
select select "2141"
click at [321, 449] on input "KA597PP" at bounding box center [531, 448] width 524 height 37
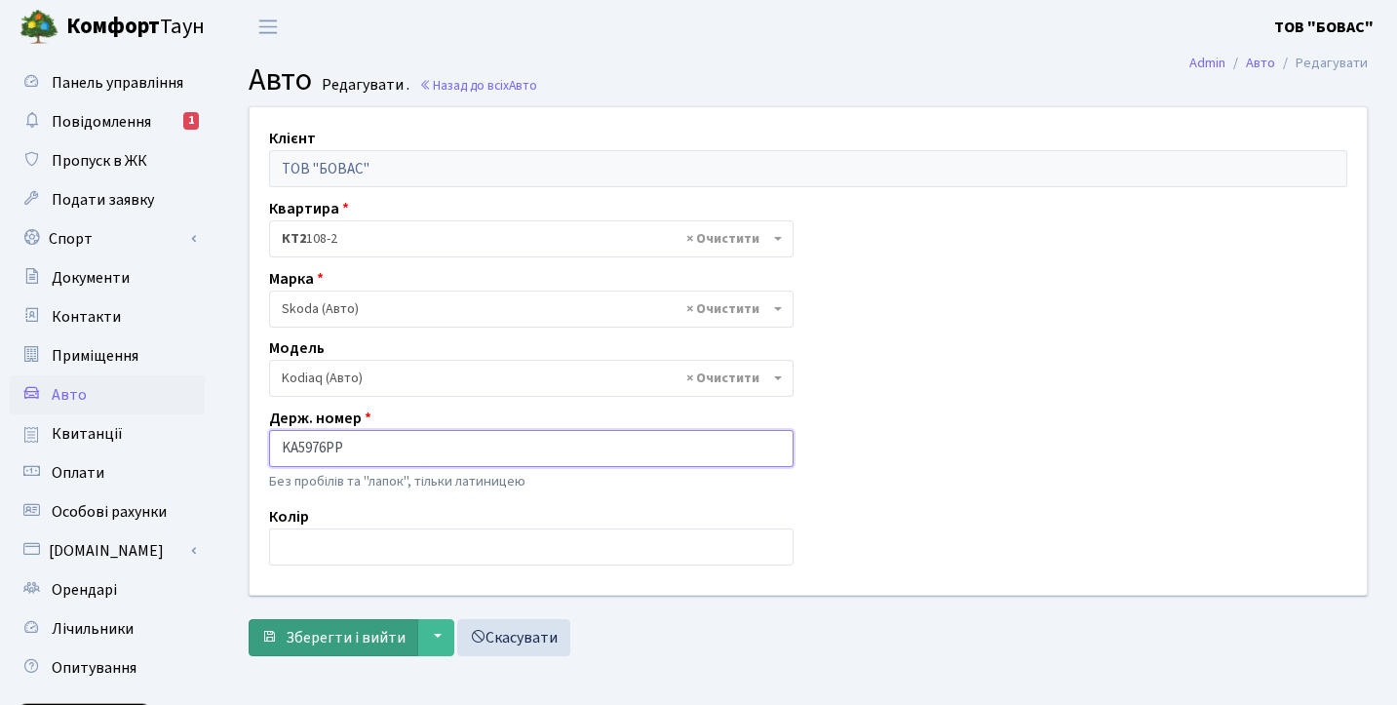
type input "KA5976PP"
click at [367, 630] on span "Зберегти і вийти" at bounding box center [346, 637] width 120 height 21
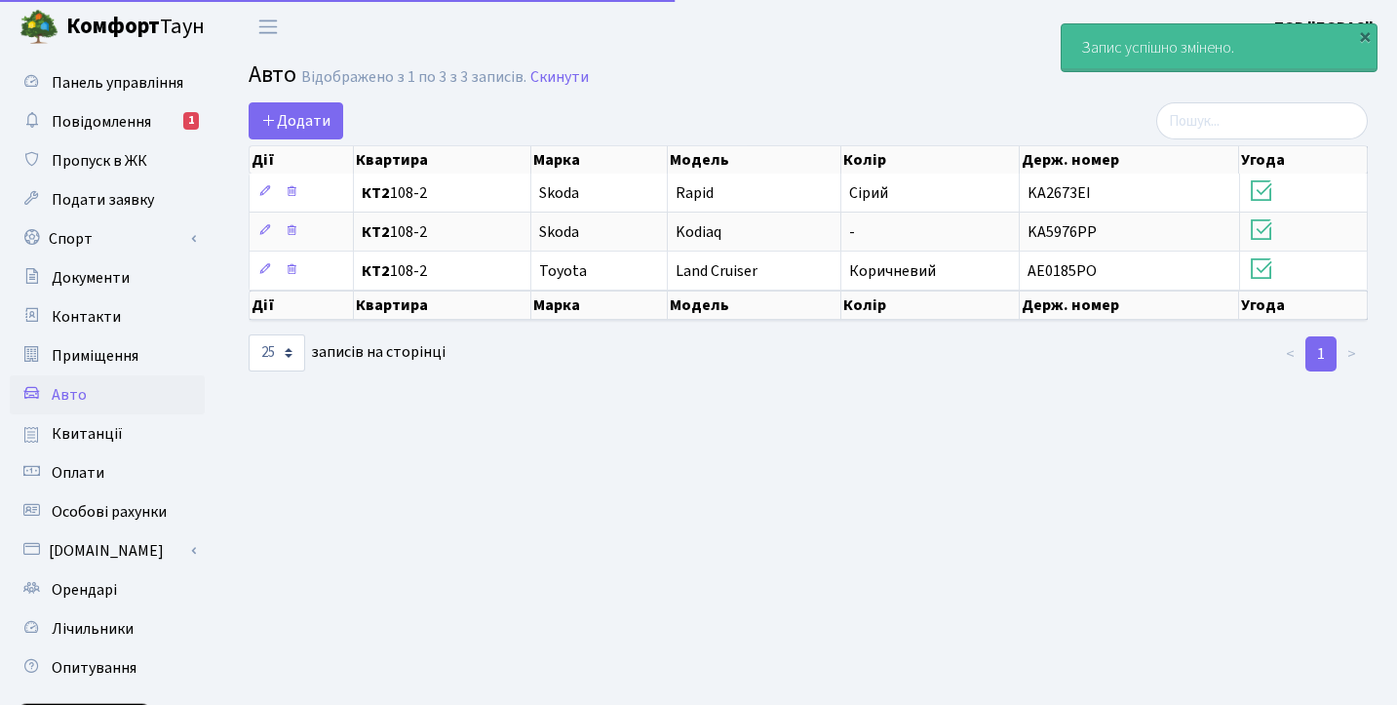
select select "25"
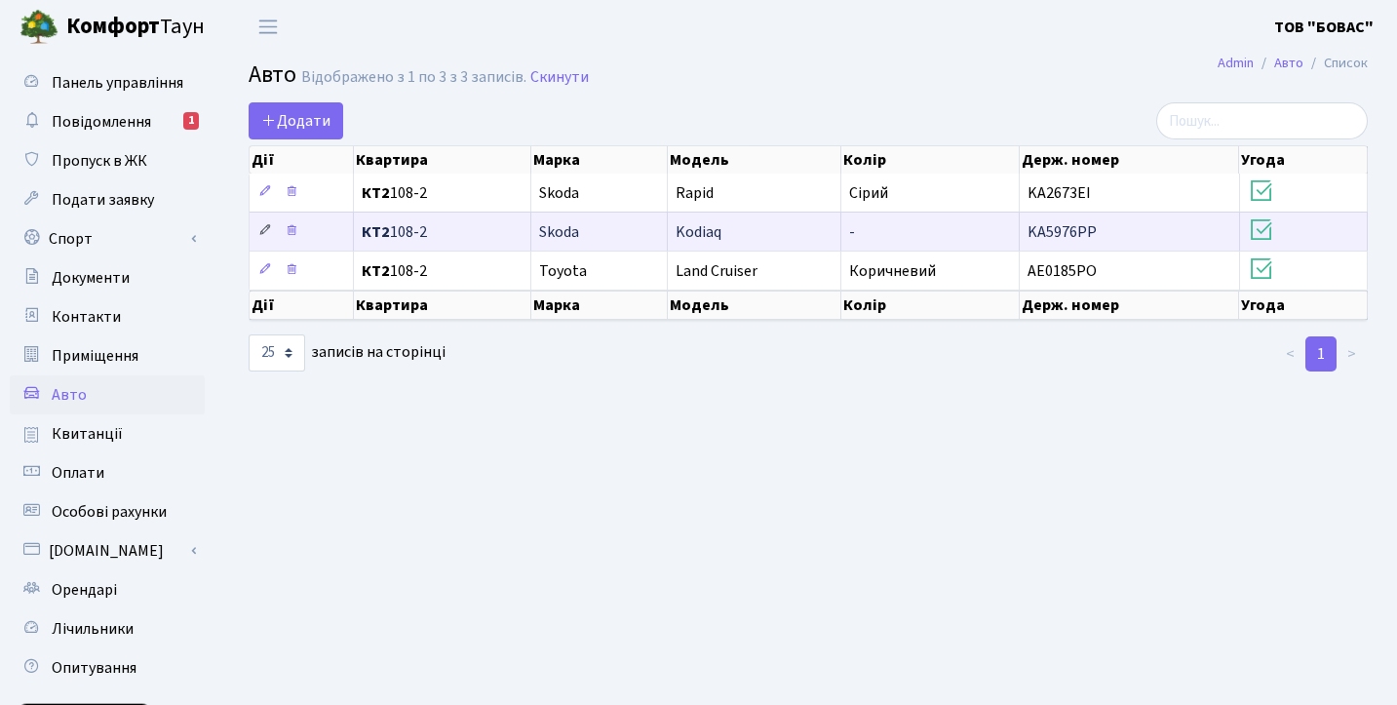
click at [265, 232] on icon at bounding box center [265, 230] width 14 height 14
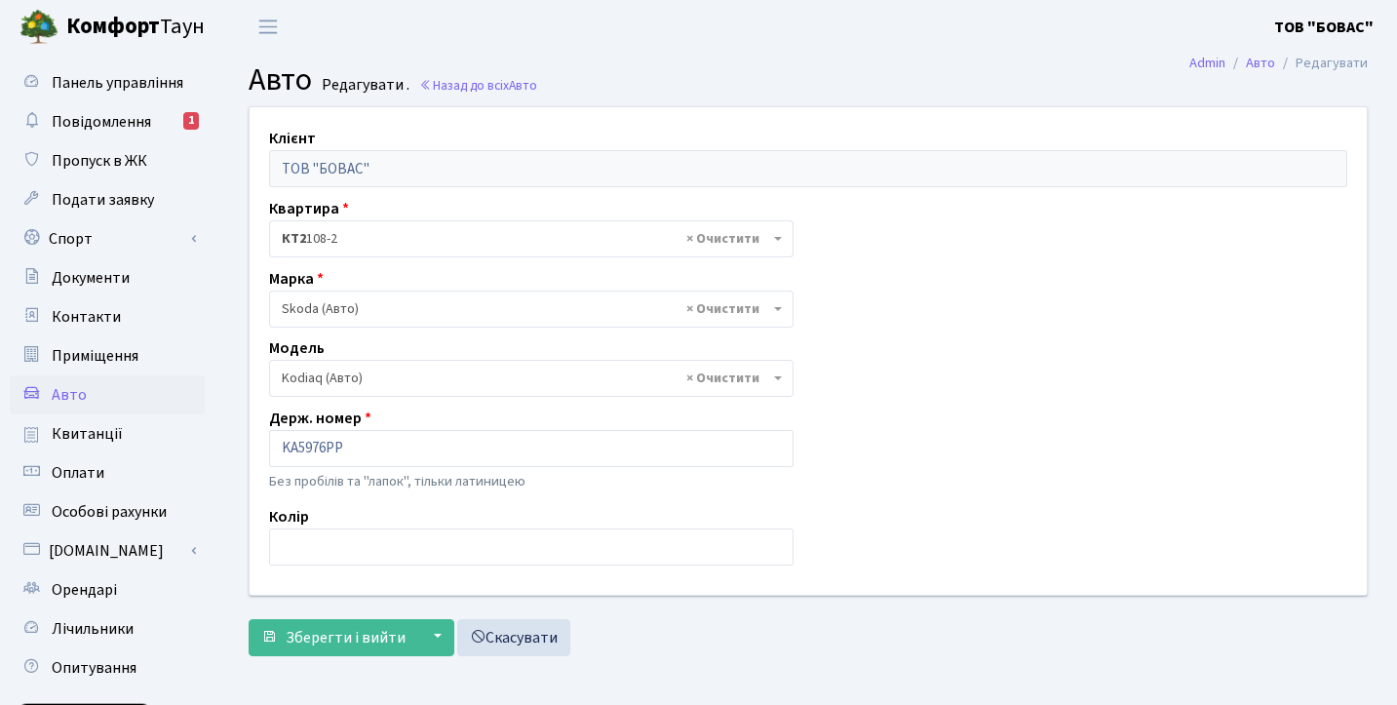
select select "2141"
click at [416, 548] on input "text" at bounding box center [531, 546] width 524 height 37
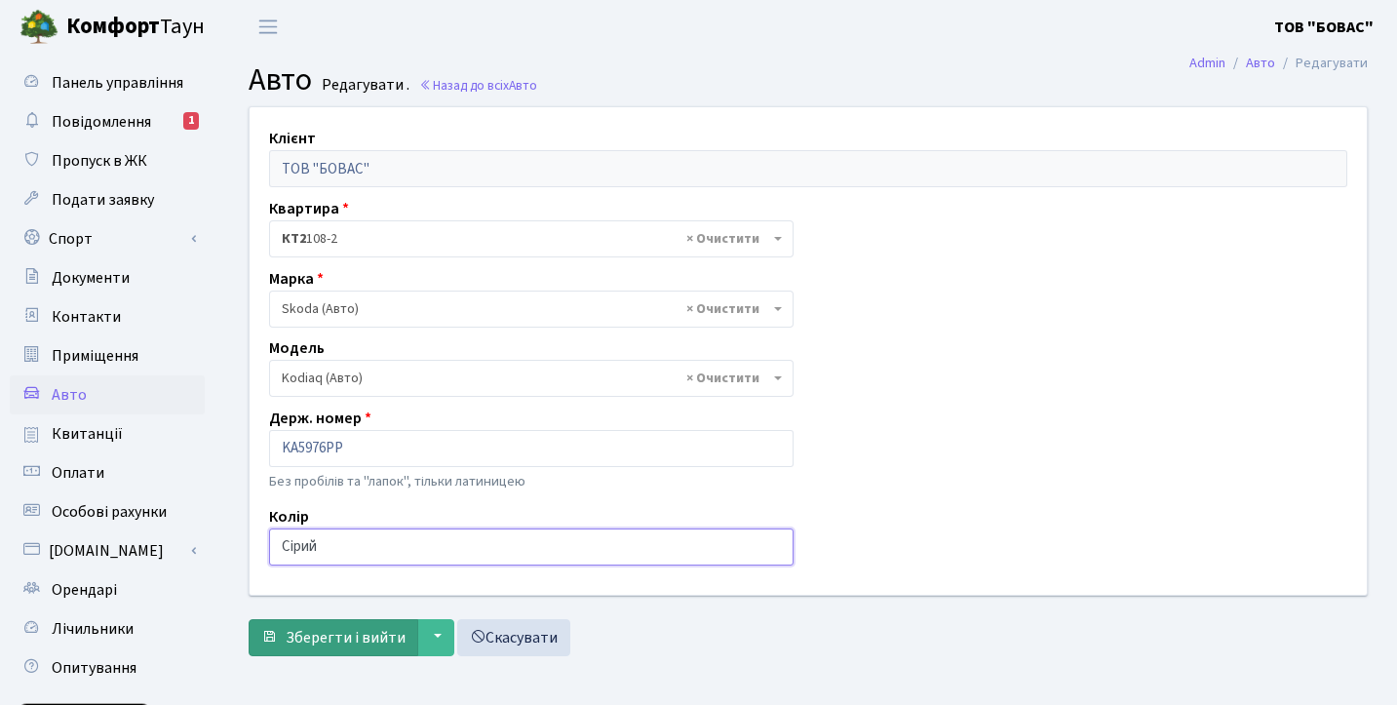
type input "Сірий"
click at [366, 638] on span "Зберегти і вийти" at bounding box center [346, 637] width 120 height 21
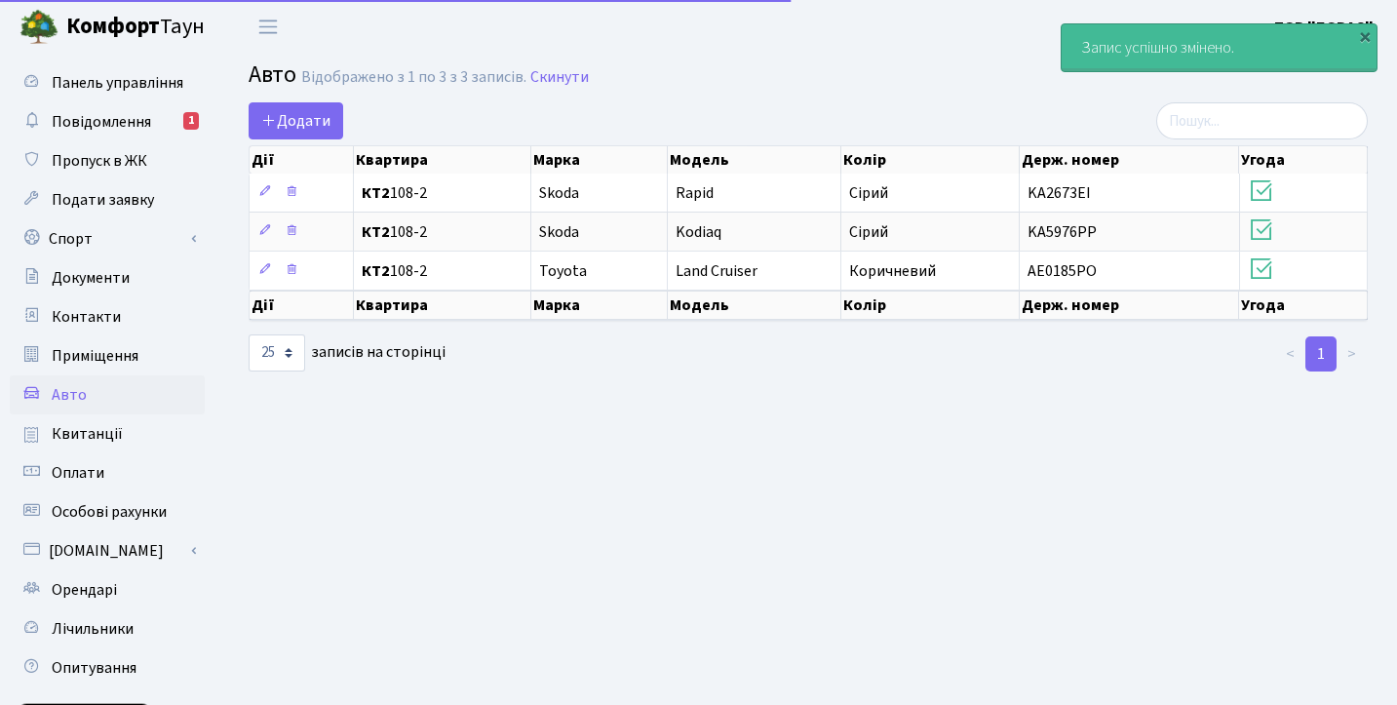
select select "25"
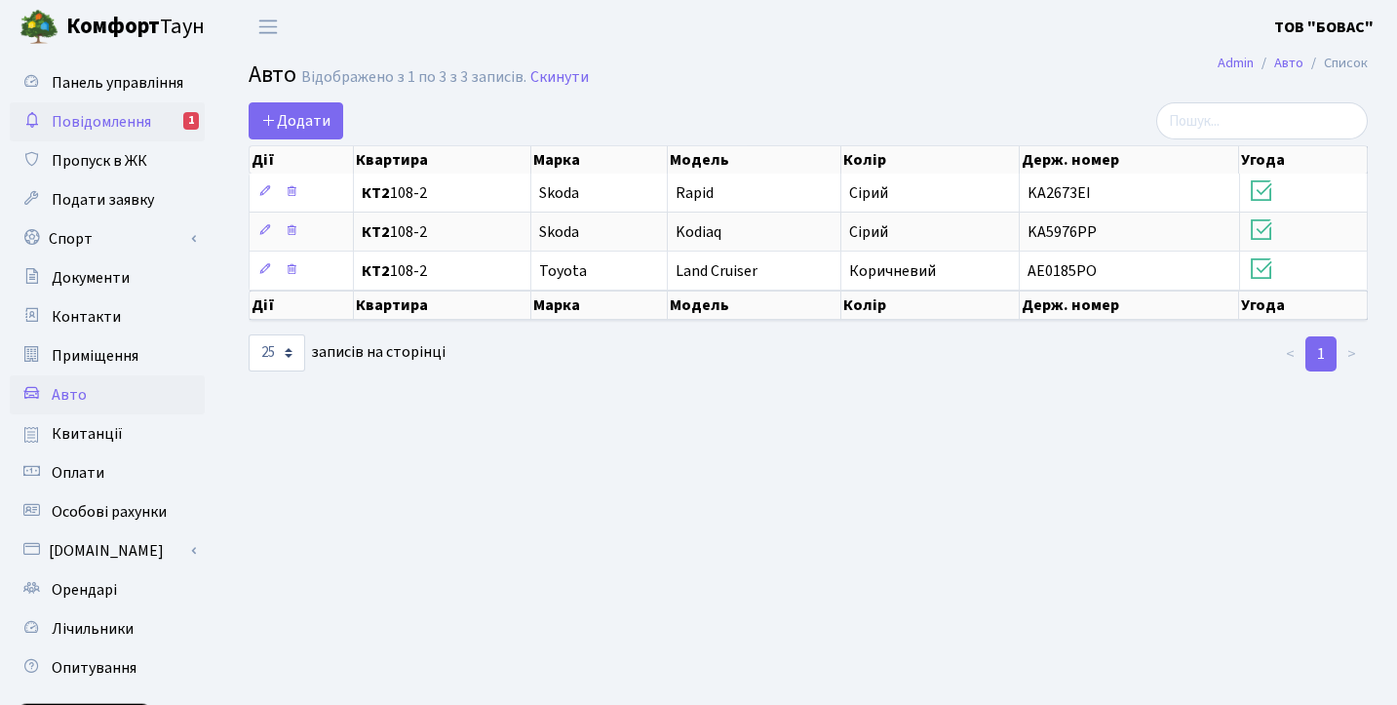
click at [141, 124] on span "Повідомлення" at bounding box center [101, 121] width 99 height 21
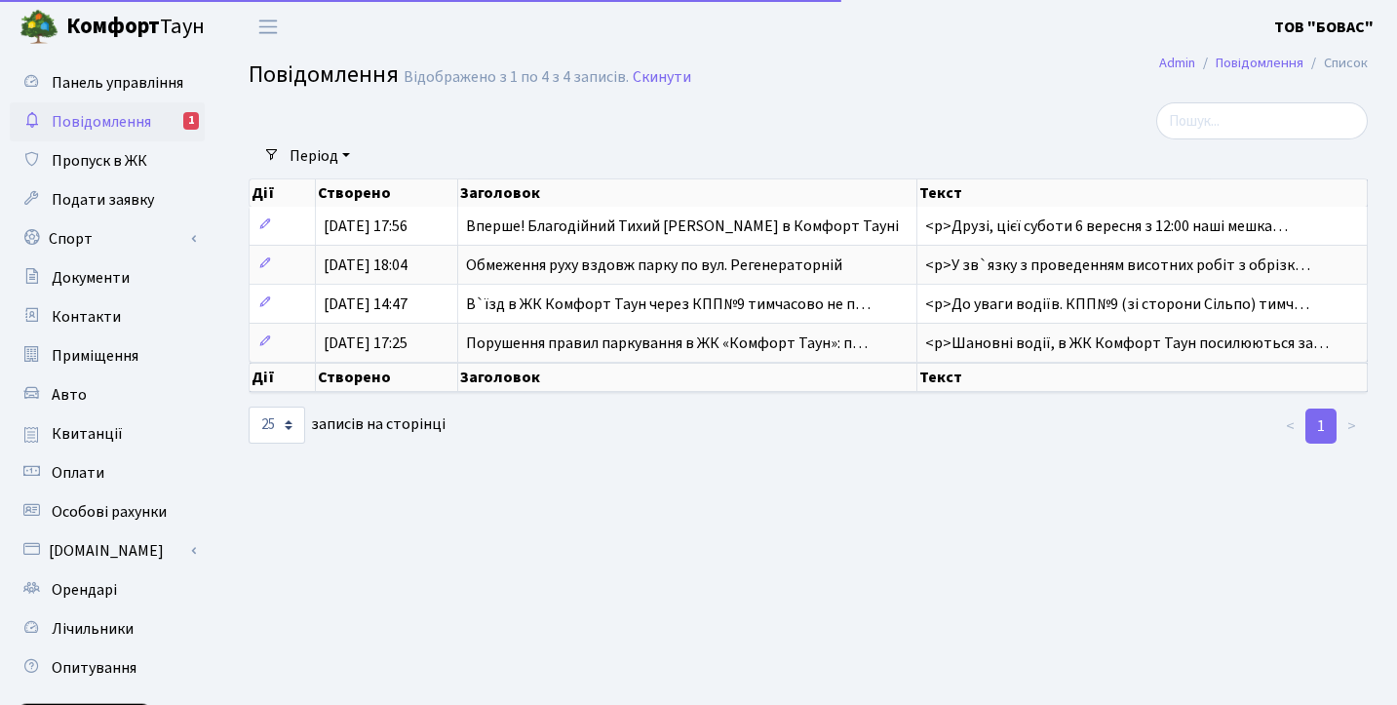
select select "25"
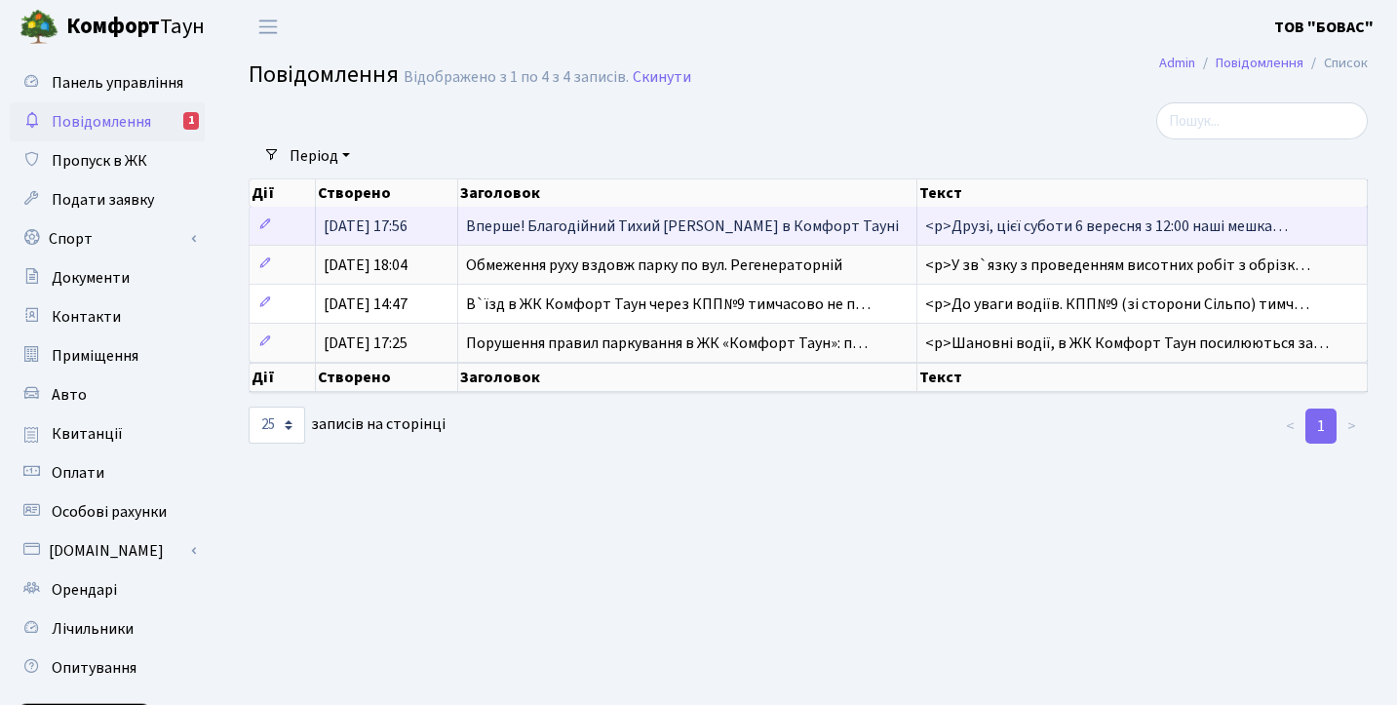
click at [592, 229] on span "Вперше! Благодійний Тихий [PERSON_NAME] в Комфорт Тауні" at bounding box center [682, 225] width 433 height 21
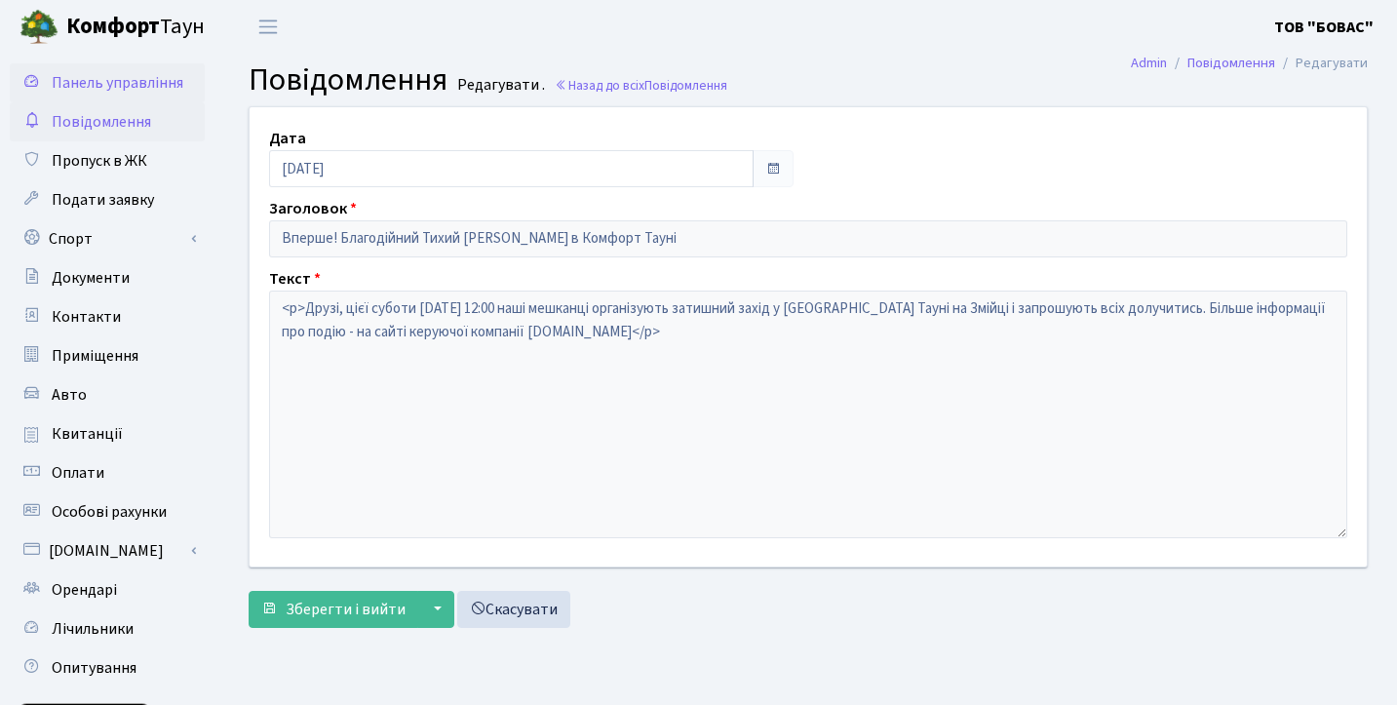
click at [128, 85] on span "Панель управління" at bounding box center [118, 82] width 132 height 21
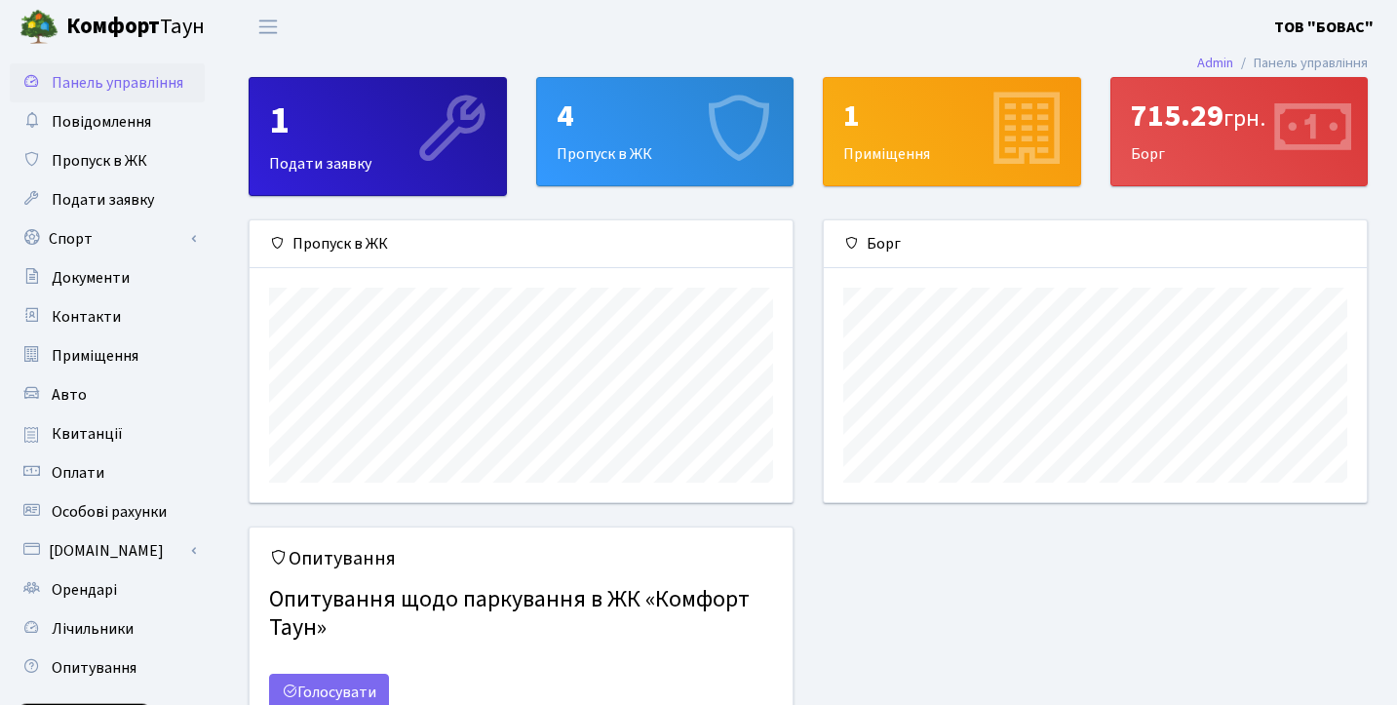
scroll to position [282, 543]
click at [599, 164] on div "4 Пропуск в ЖК" at bounding box center [665, 131] width 256 height 107
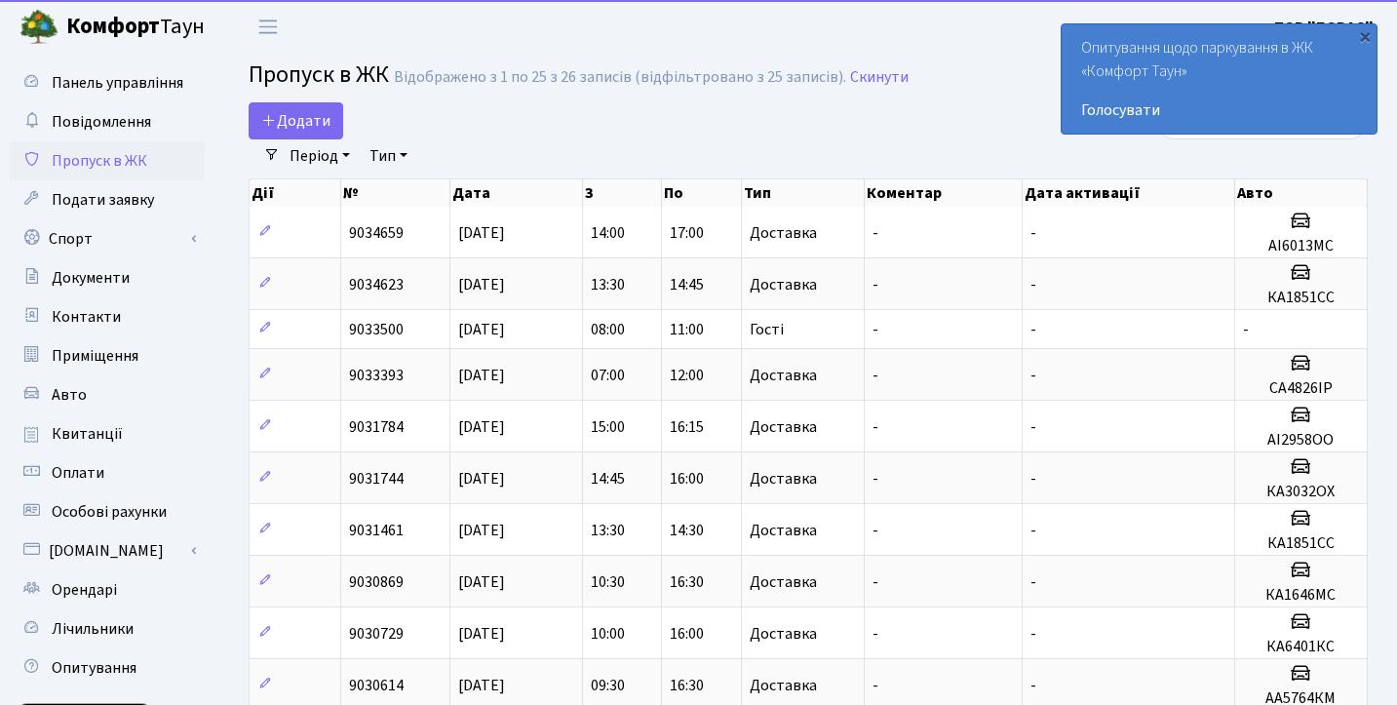
select select "25"
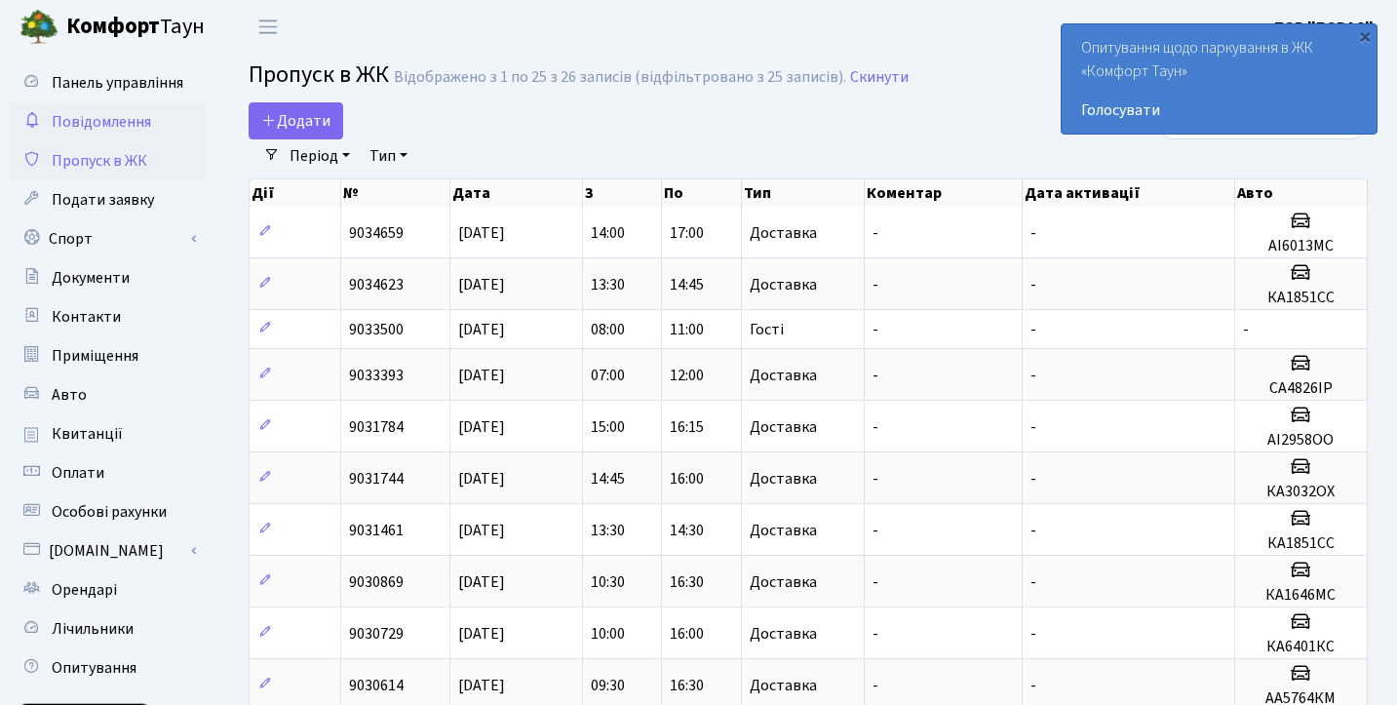
click at [134, 119] on span "Повідомлення" at bounding box center [101, 121] width 99 height 21
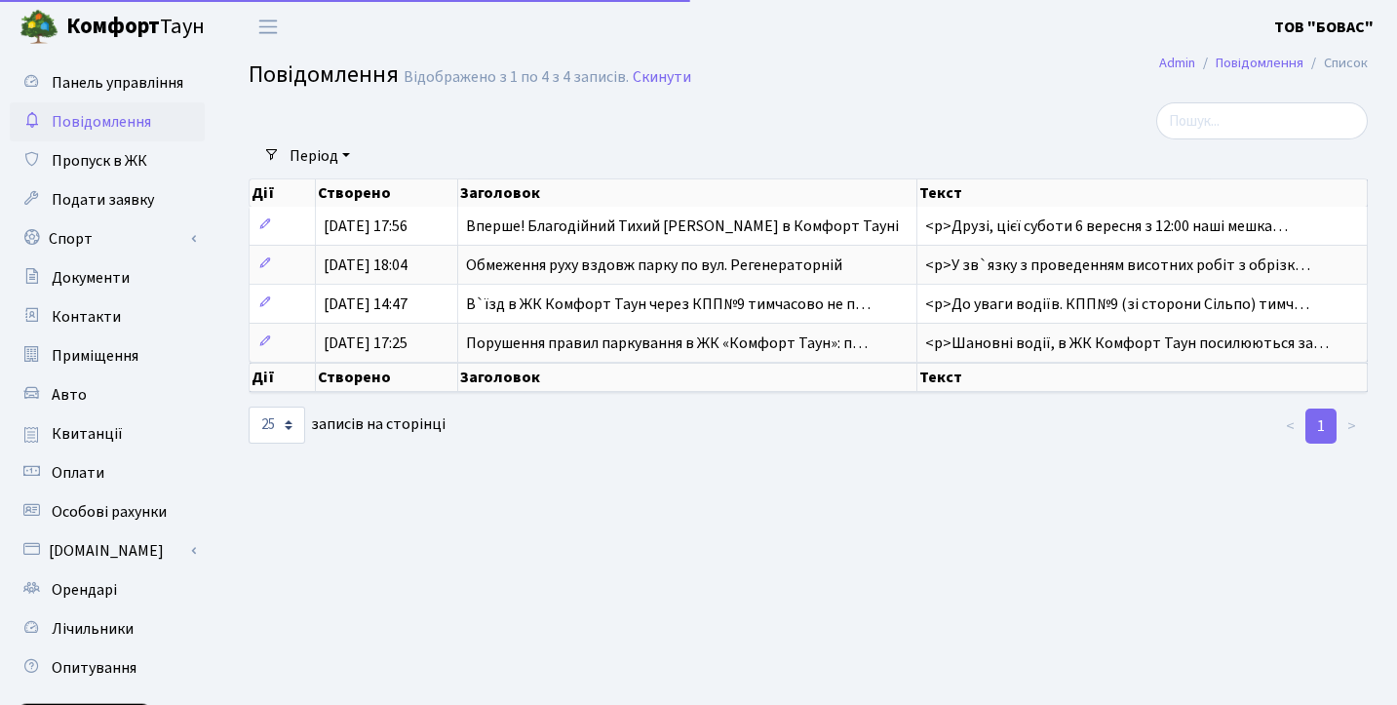
select select "25"
click at [152, 82] on span "Панель управління" at bounding box center [118, 82] width 132 height 21
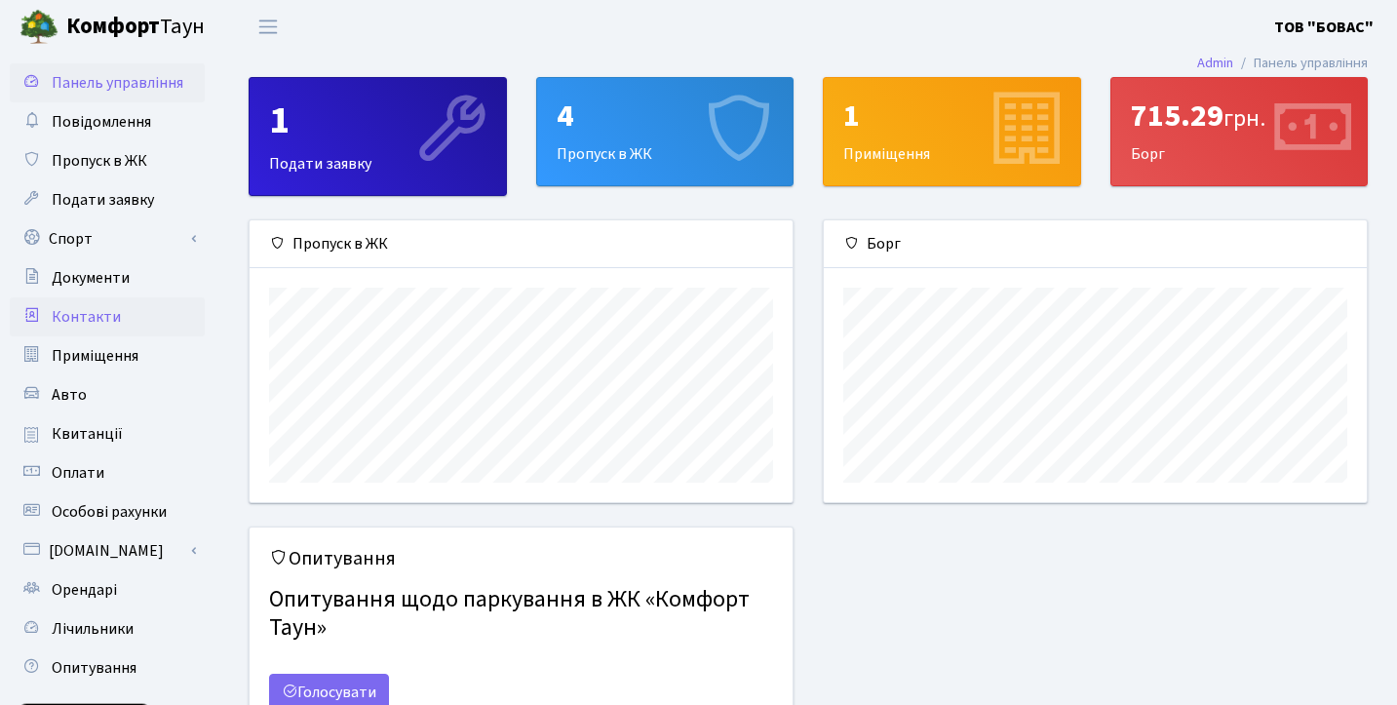
click at [103, 311] on span "Контакти" at bounding box center [86, 316] width 69 height 21
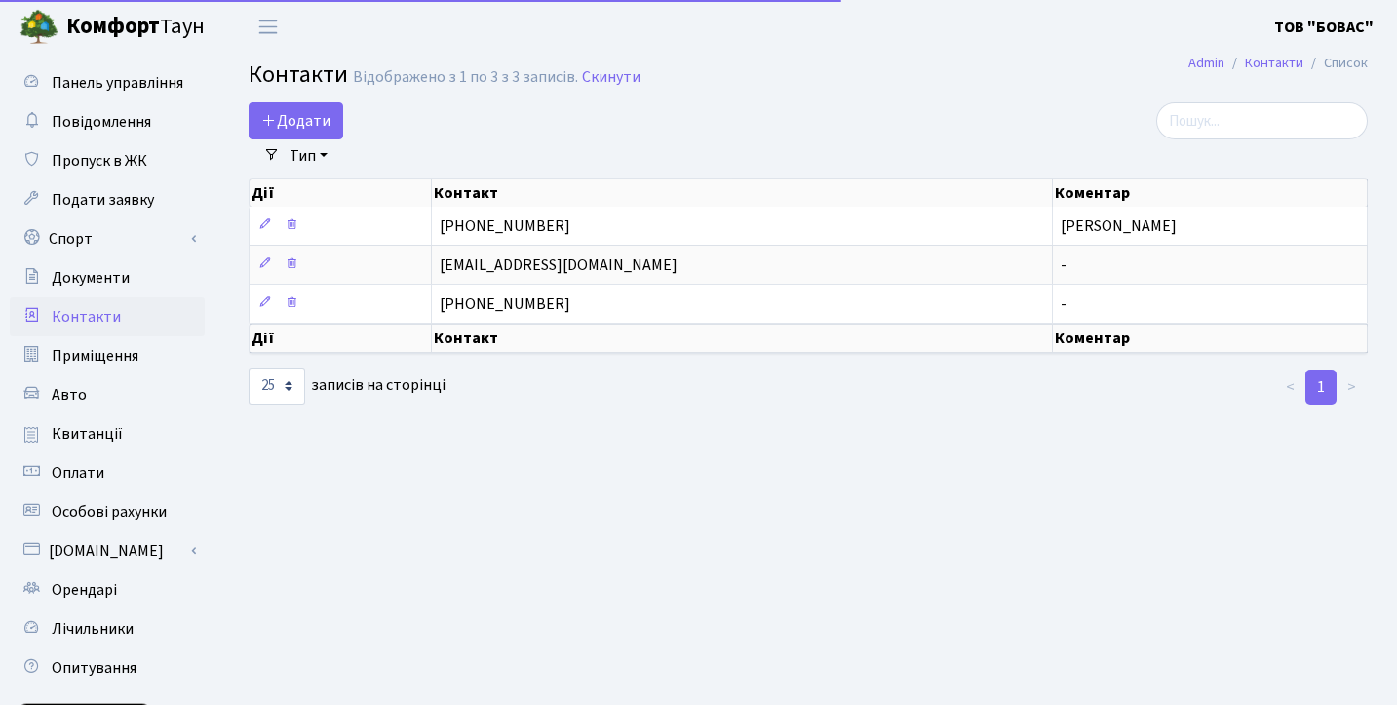
select select "25"
click at [93, 351] on span "Приміщення" at bounding box center [95, 355] width 87 height 21
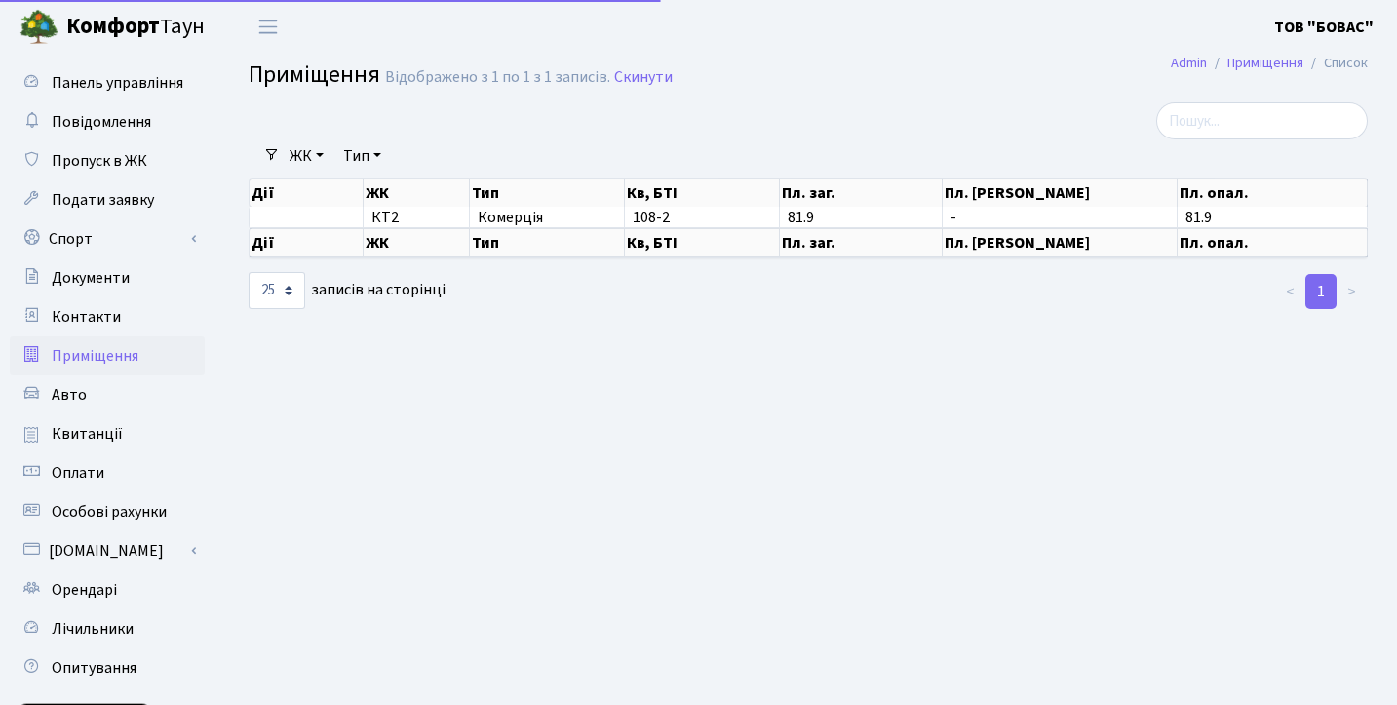
select select "25"
click at [66, 398] on span "Авто" at bounding box center [69, 394] width 35 height 21
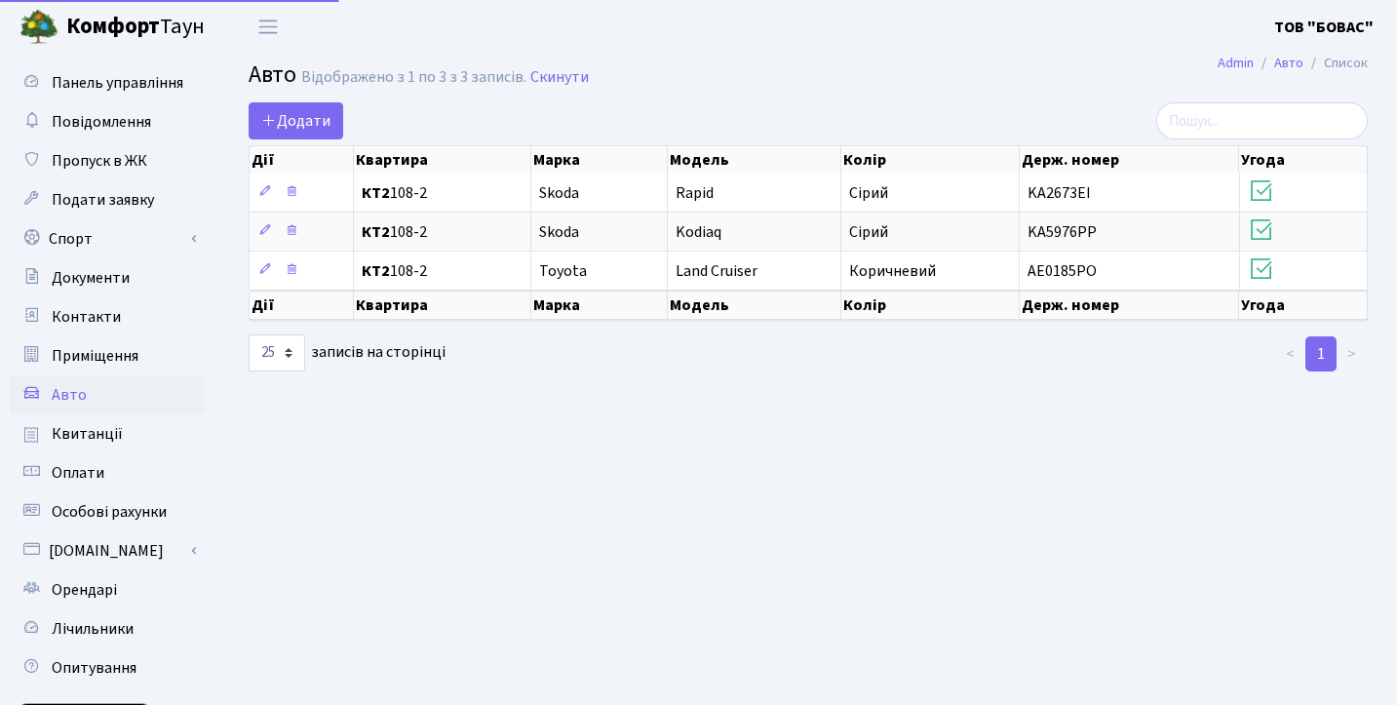
select select "25"
click at [74, 434] on span "Квитанції" at bounding box center [87, 433] width 71 height 21
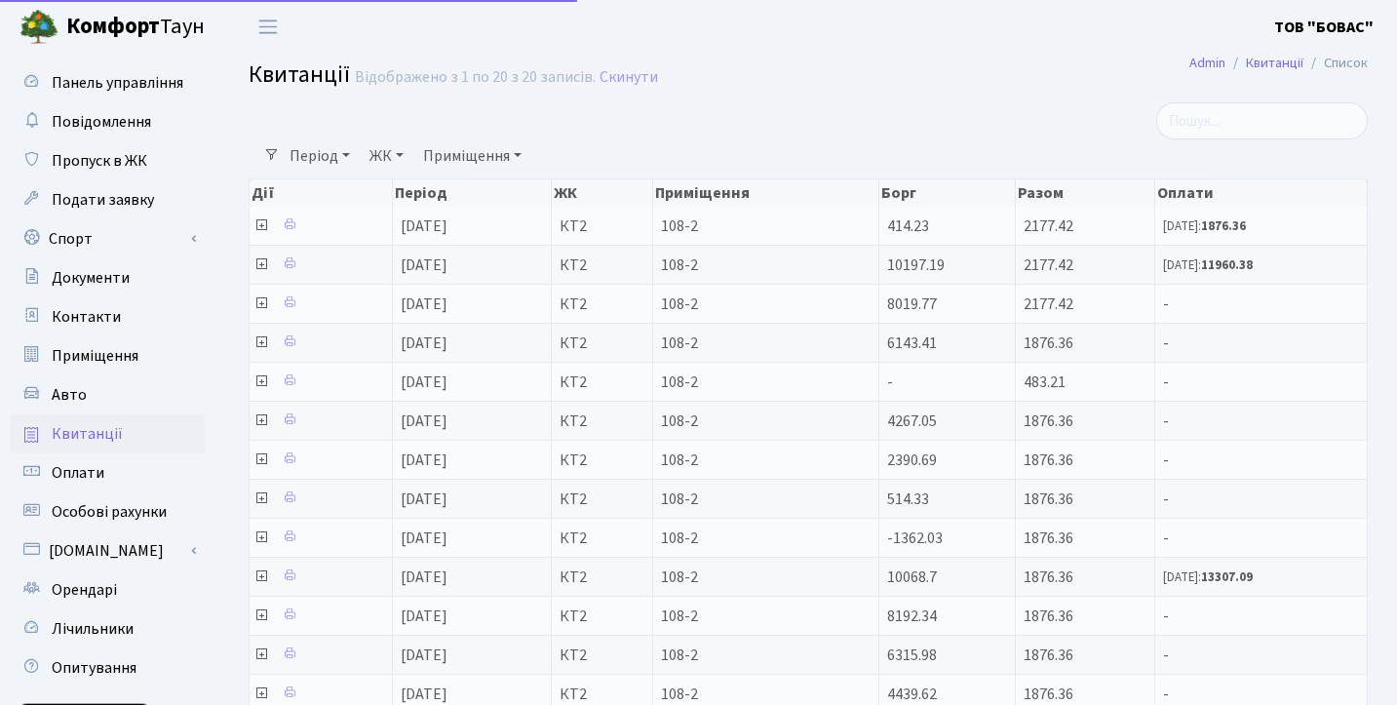
select select "25"
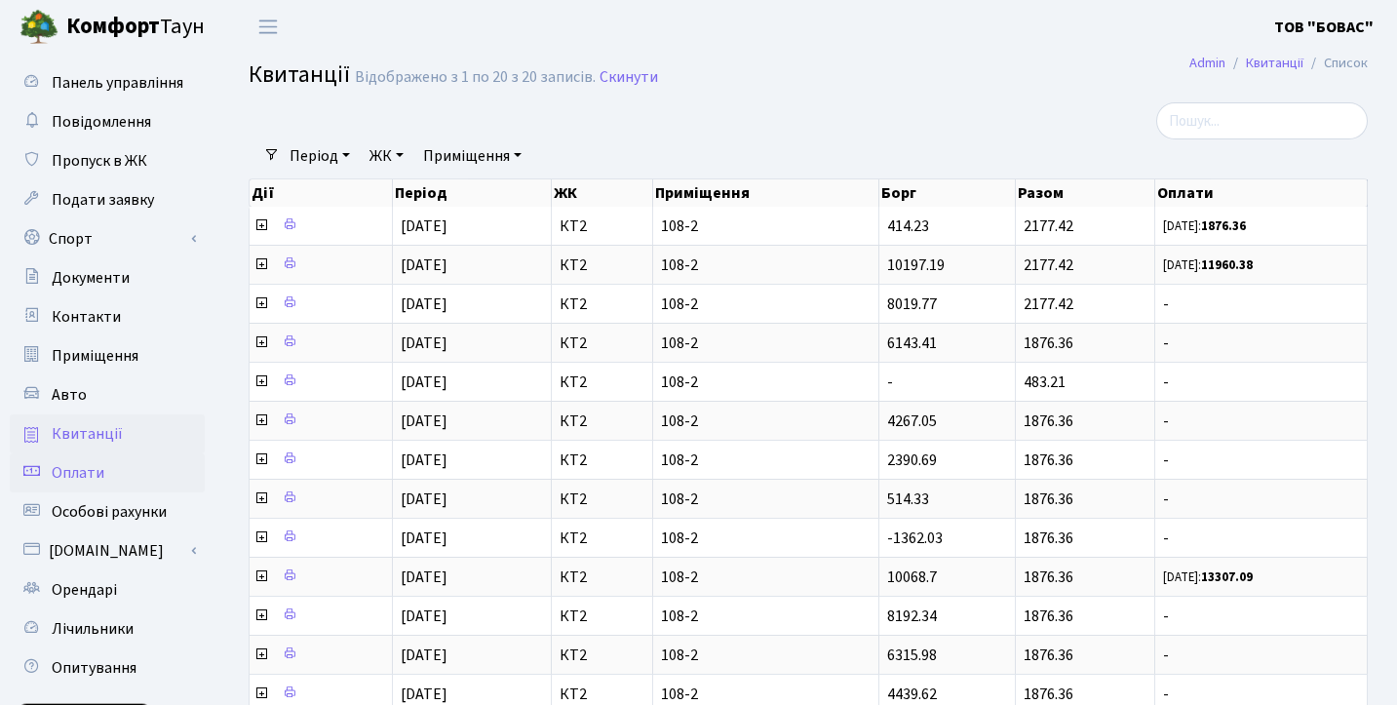
click at [70, 474] on span "Оплати" at bounding box center [78, 472] width 53 height 21
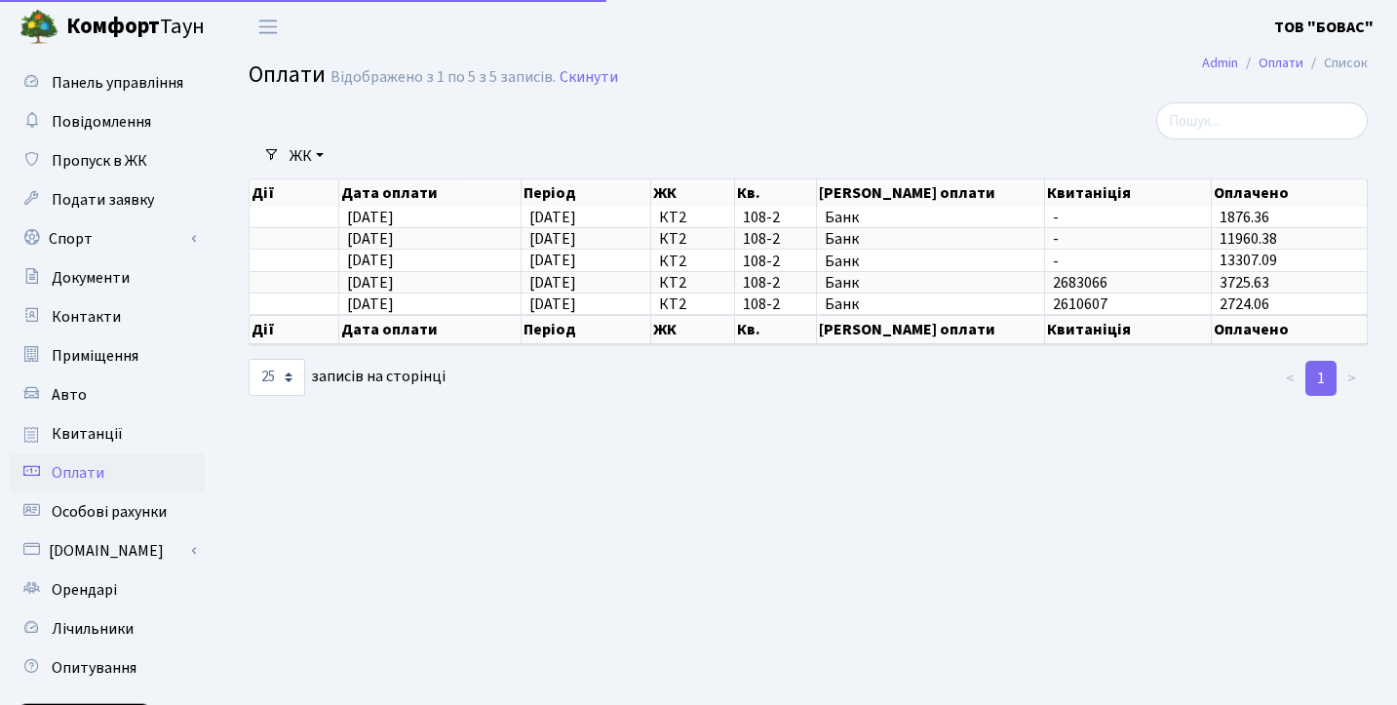
select select "25"
click at [91, 599] on span "Орендарі" at bounding box center [84, 589] width 65 height 21
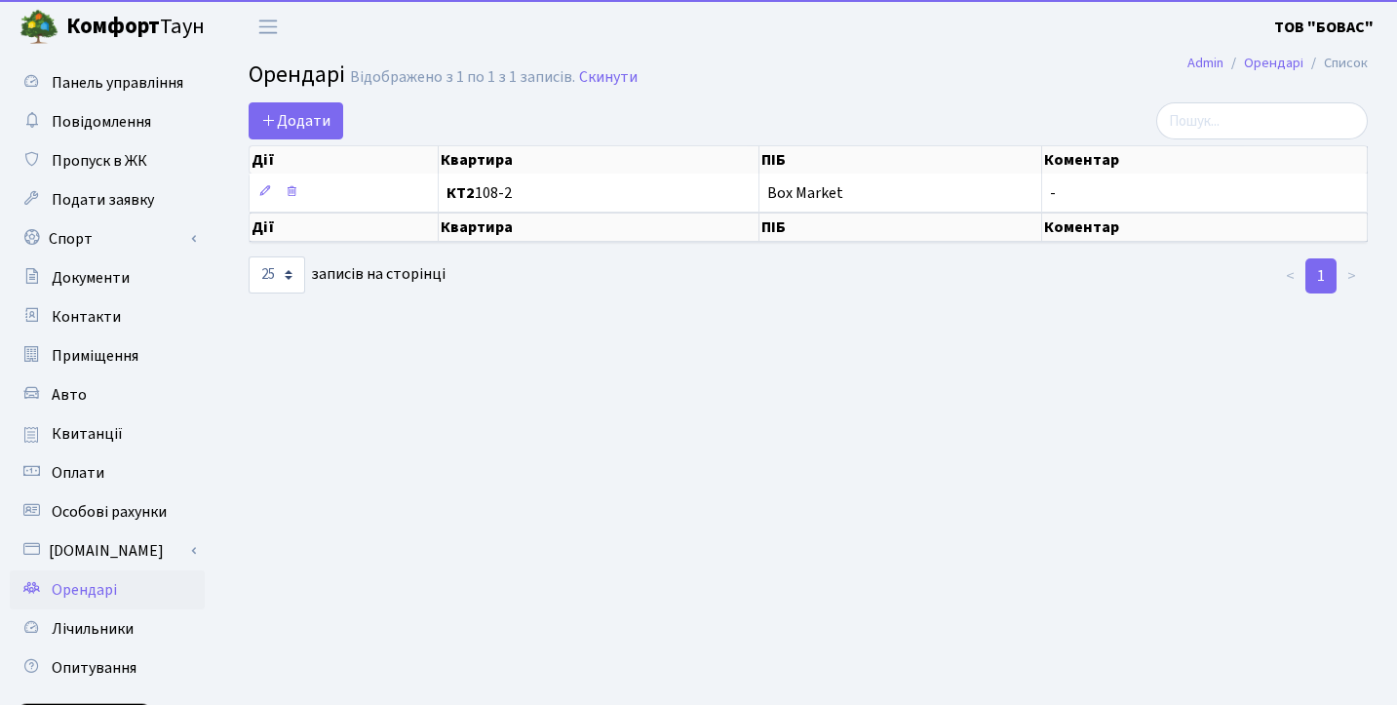
select select "25"
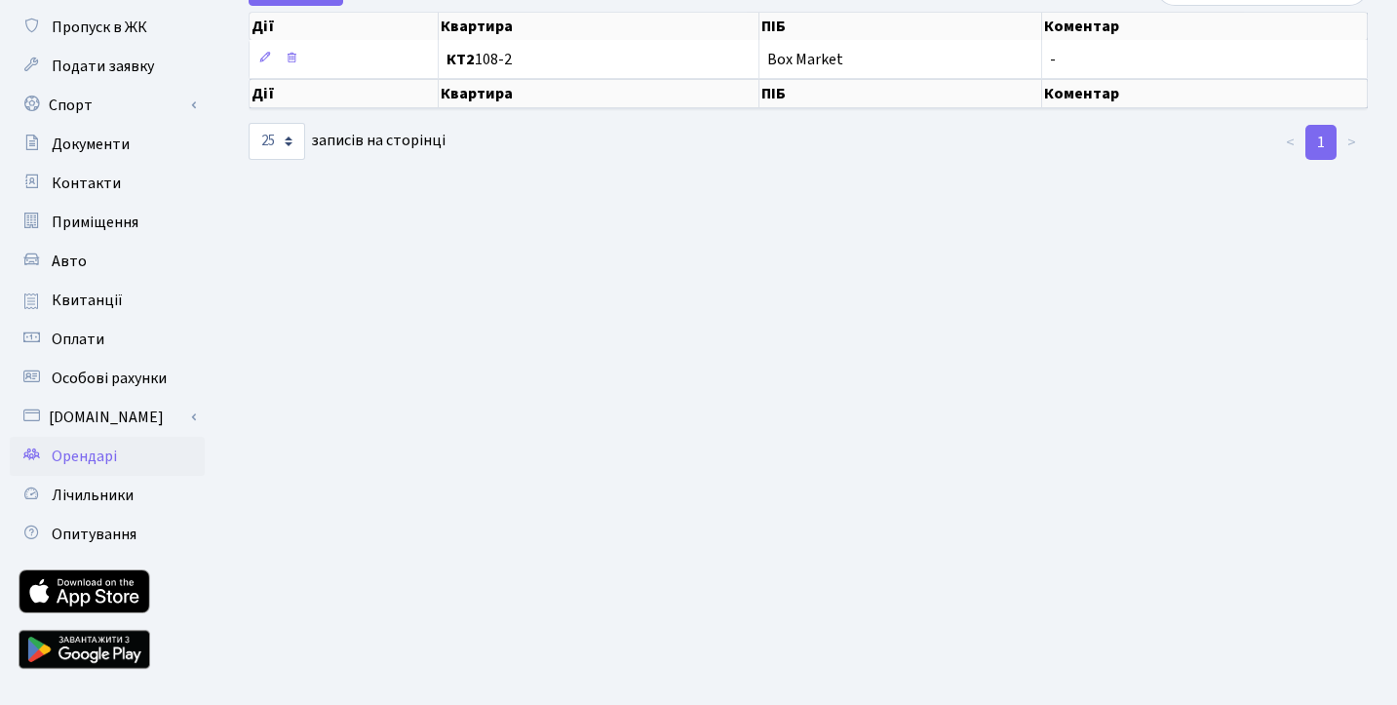
scroll to position [151, 0]
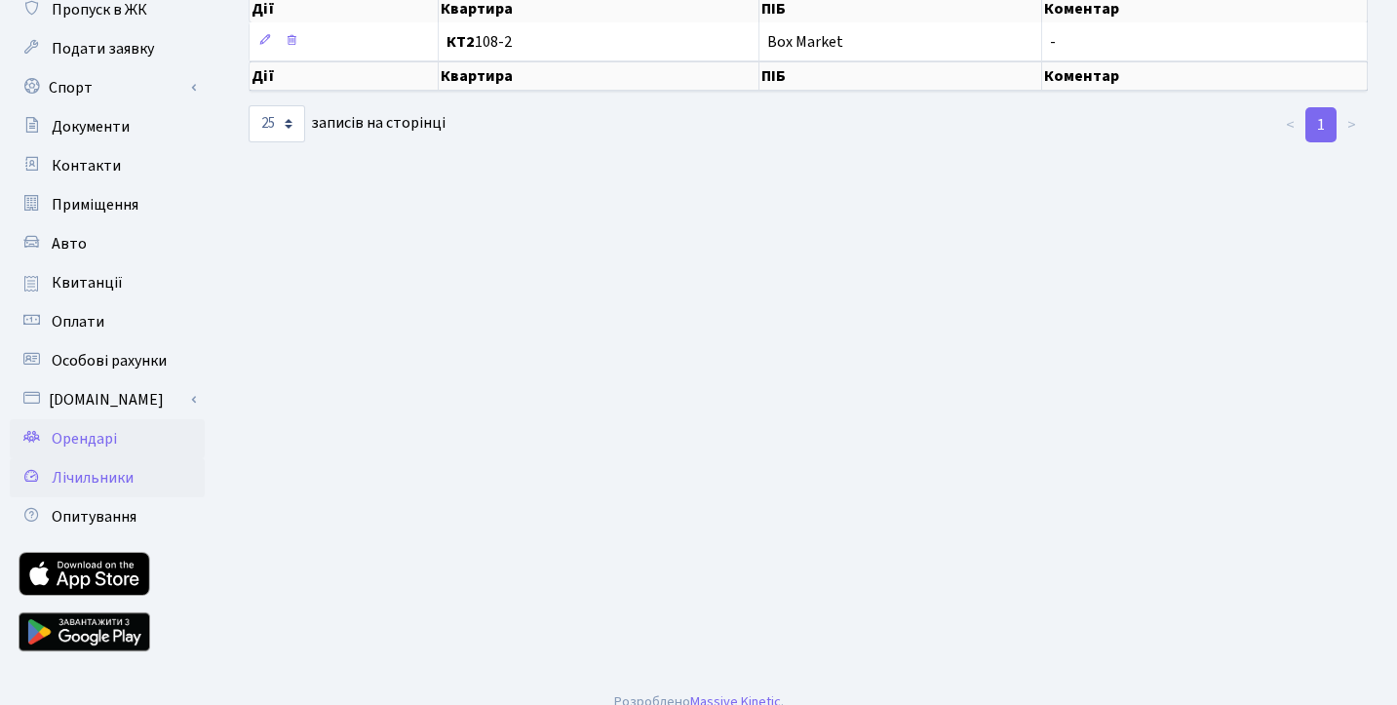
click at [125, 479] on span "Лічильники" at bounding box center [93, 477] width 82 height 21
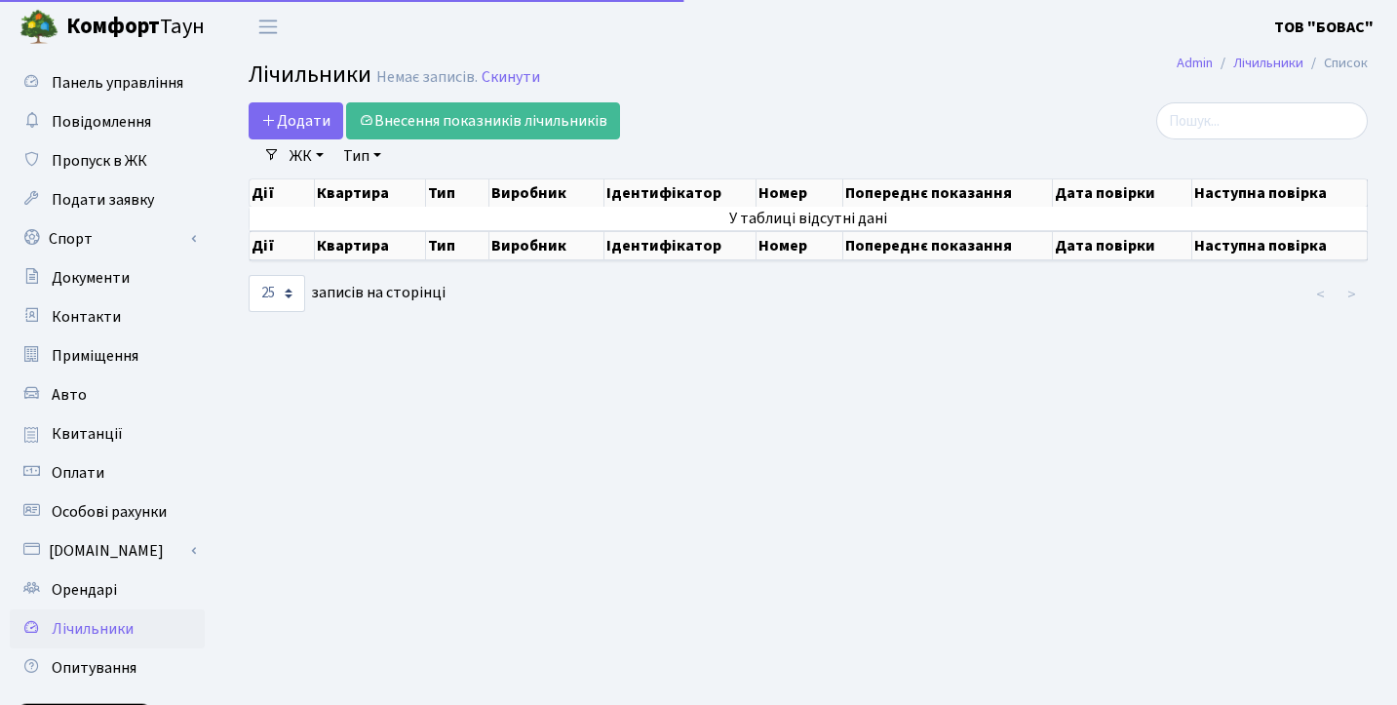
select select "25"
click at [145, 82] on span "Панель управління" at bounding box center [118, 82] width 132 height 21
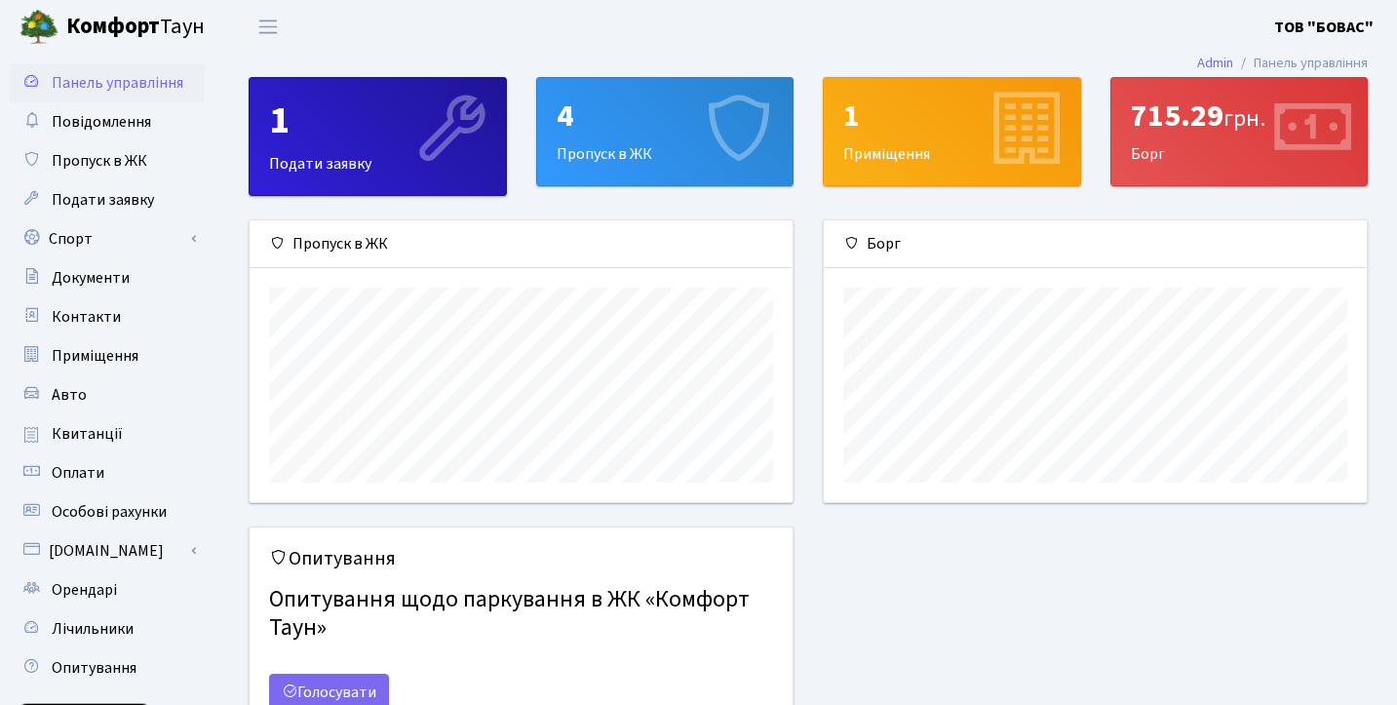
scroll to position [282, 543]
click at [65, 33] on link "Комфорт Таун" at bounding box center [122, 27] width 244 height 54
